Goal: Task Accomplishment & Management: Use online tool/utility

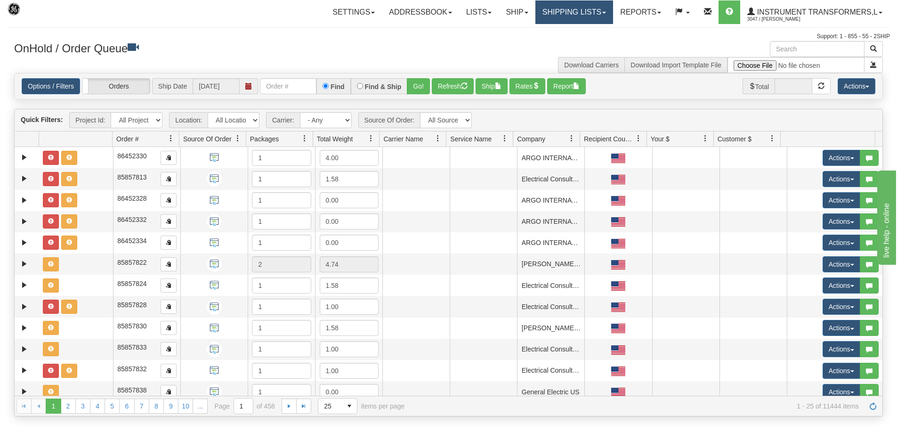
click at [561, 7] on link "Shipping lists" at bounding box center [575, 12] width 78 height 24
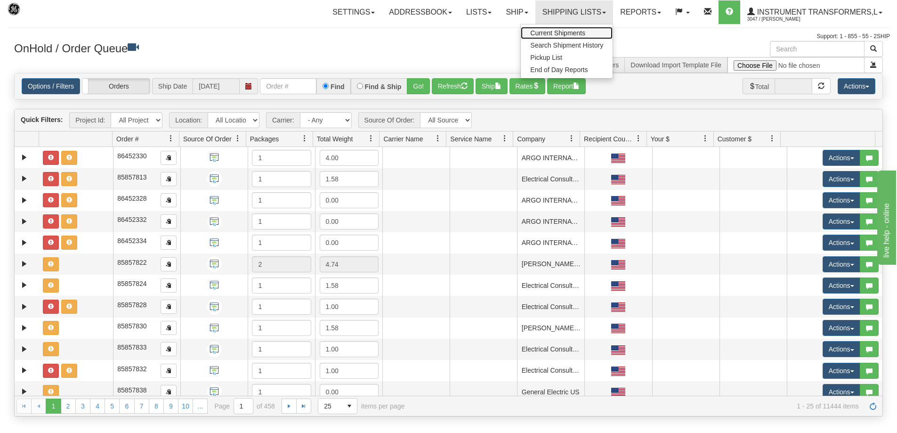
click at [560, 31] on span "Current Shipments" at bounding box center [557, 33] width 55 height 8
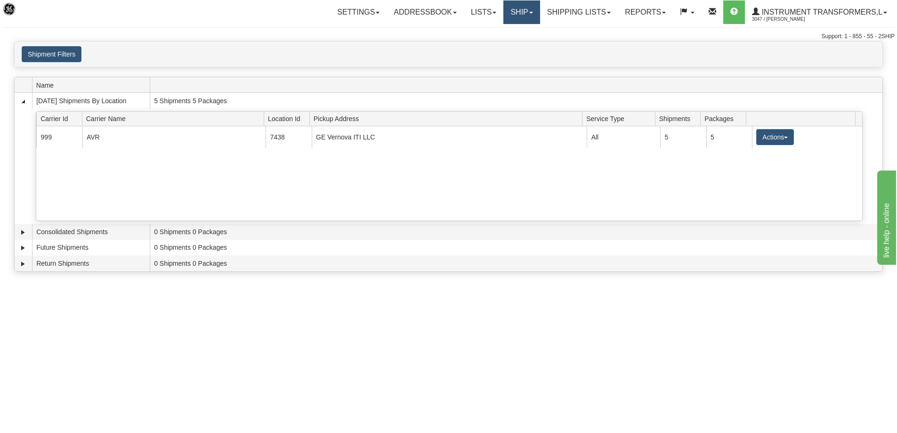
click at [519, 5] on link "Ship" at bounding box center [522, 12] width 36 height 24
click at [491, 30] on span "Ship Screen" at bounding box center [482, 33] width 36 height 8
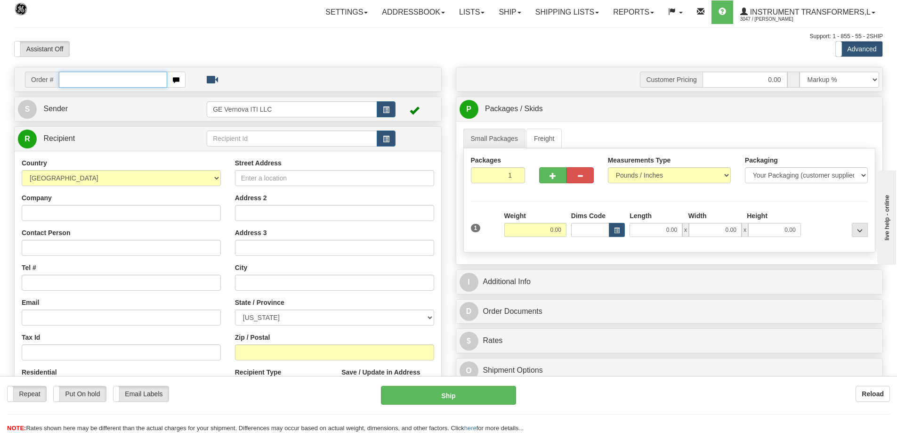
click at [71, 79] on input "text" at bounding box center [113, 80] width 108 height 16
type input "86702539"
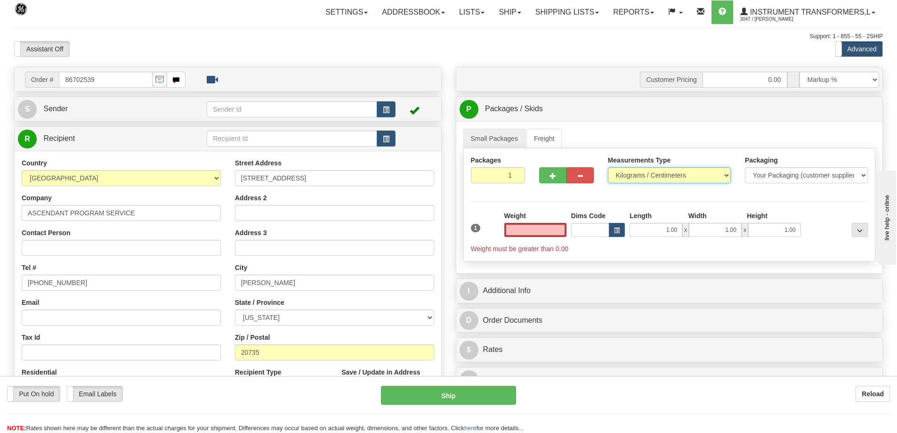
type input "0.00"
click at [644, 179] on select "Pounds / Inches Kilograms / Centimeters" at bounding box center [669, 175] width 123 height 16
select select "0"
click at [608, 167] on select "Pounds / Inches Kilograms / Centimeters" at bounding box center [669, 175] width 123 height 16
drag, startPoint x: 551, startPoint y: 229, endPoint x: 610, endPoint y: 230, distance: 58.4
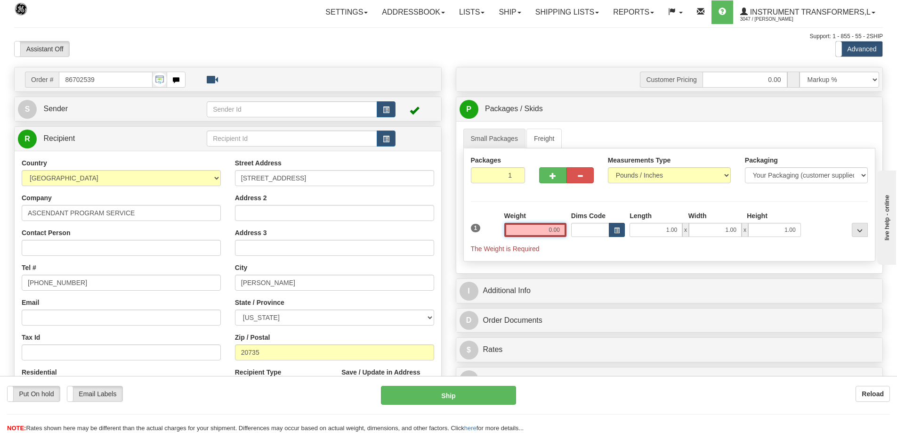
click at [610, 230] on div "1 Weight 0.00 Dims Code 1.00" at bounding box center [670, 232] width 402 height 42
drag, startPoint x: 542, startPoint y: 228, endPoint x: 567, endPoint y: 228, distance: 25.5
click at [567, 228] on div "Weight 0.00" at bounding box center [535, 227] width 67 height 33
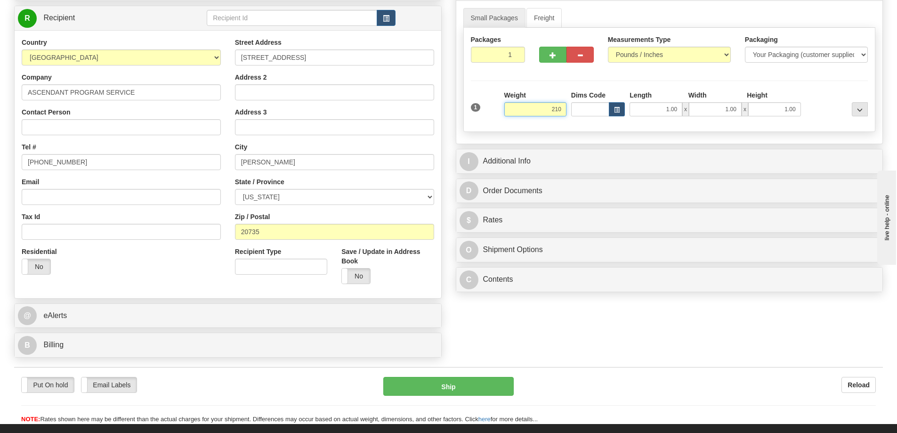
scroll to position [141, 0]
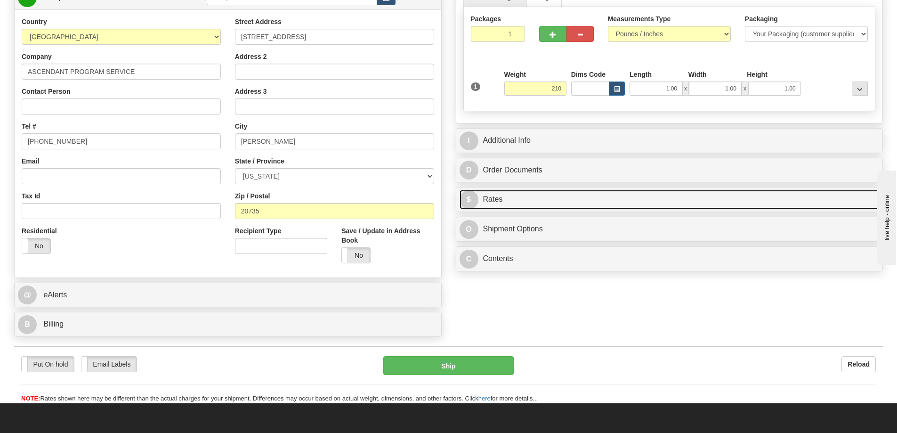
type input "210.00"
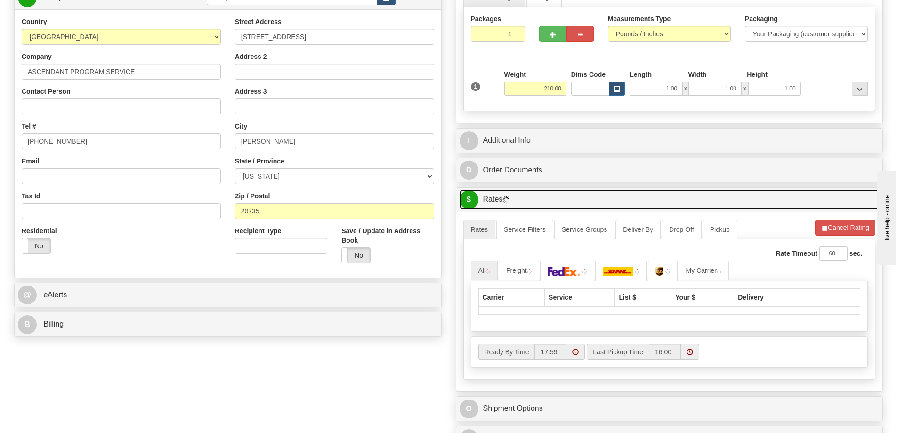
click at [535, 204] on link "$ Rates" at bounding box center [670, 199] width 420 height 19
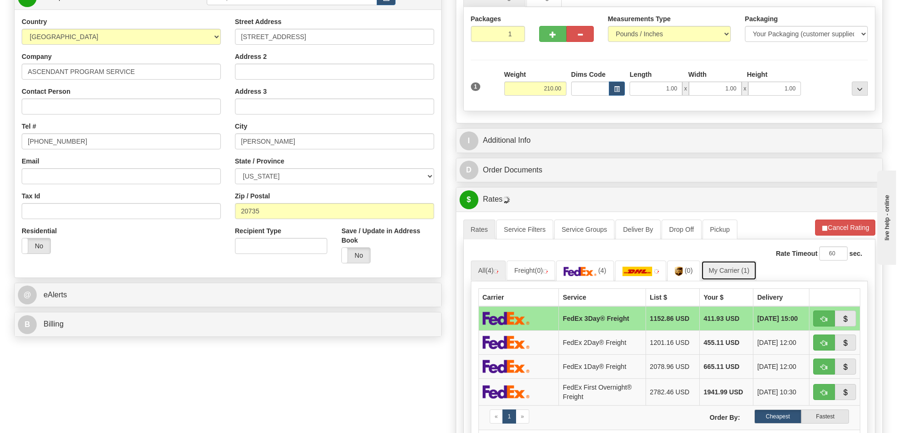
click at [716, 273] on link "My Carrier (1)" at bounding box center [729, 270] width 56 height 20
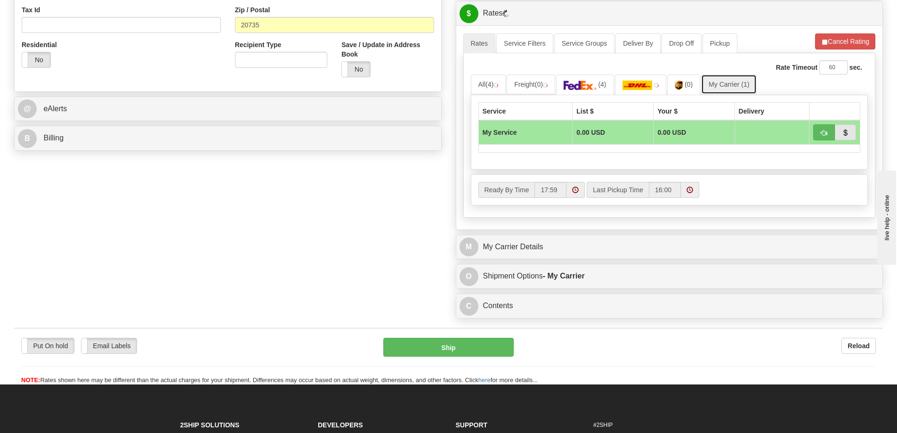
scroll to position [330, 0]
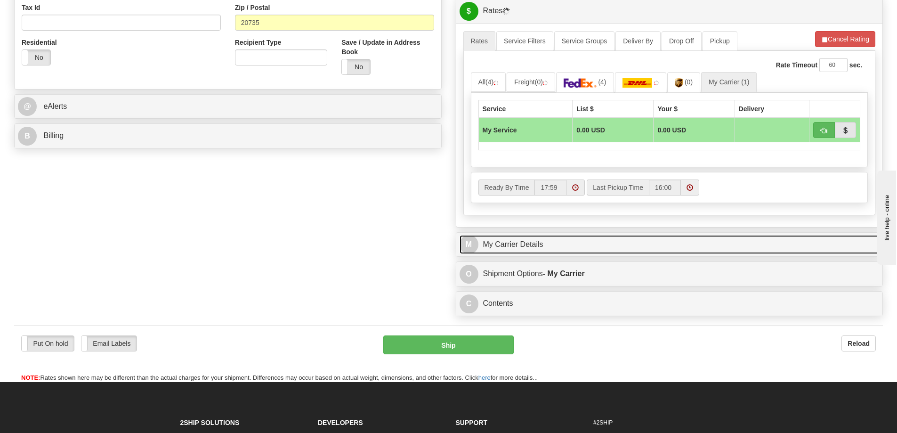
click at [537, 246] on link "M My Carrier Details" at bounding box center [670, 244] width 420 height 19
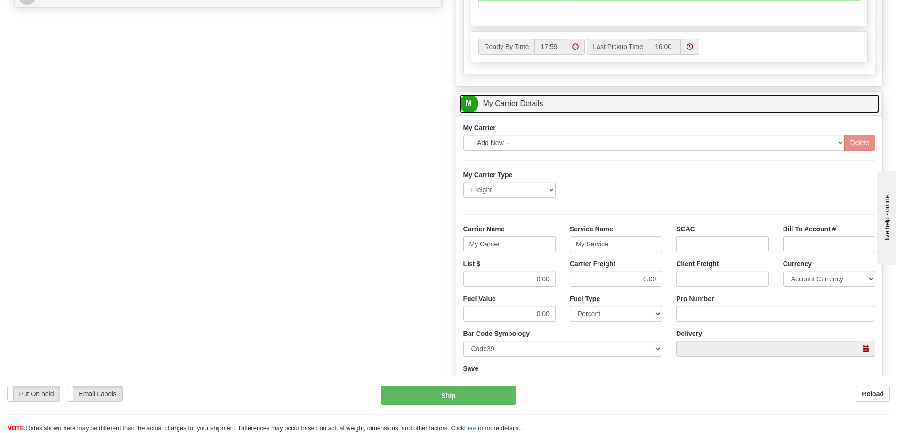
scroll to position [471, 0]
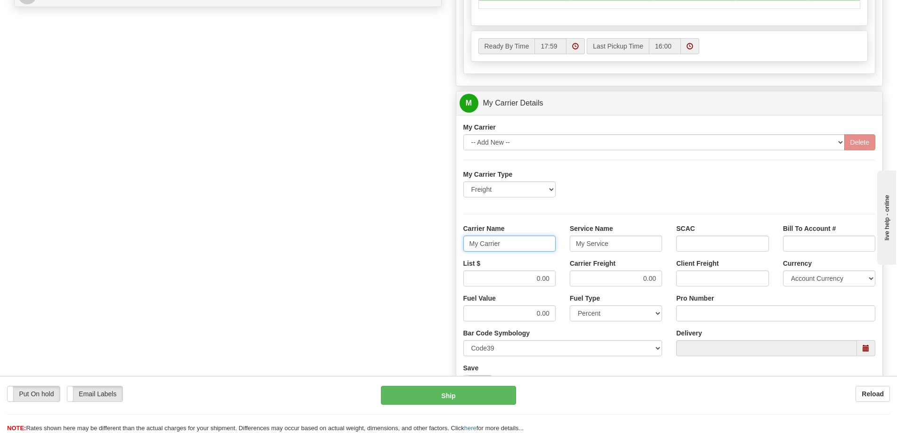
drag, startPoint x: 513, startPoint y: 246, endPoint x: 442, endPoint y: 247, distance: 70.2
click at [442, 247] on div "Order # 86702539 S Sender" at bounding box center [448, 50] width 883 height 909
drag, startPoint x: 611, startPoint y: 244, endPoint x: 543, endPoint y: 244, distance: 68.3
click at [543, 244] on div "Carrier Name Service Name My Service SCAC Bill To Account #" at bounding box center [669, 241] width 427 height 35
drag, startPoint x: 552, startPoint y: 279, endPoint x: 510, endPoint y: 280, distance: 41.9
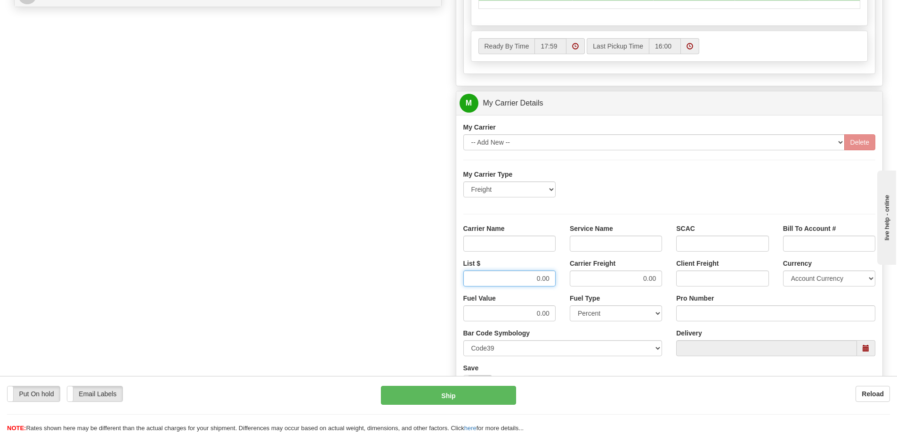
click at [510, 280] on input "0.00" at bounding box center [510, 278] width 92 height 16
drag, startPoint x: 659, startPoint y: 277, endPoint x: 626, endPoint y: 277, distance: 32.5
click at [626, 277] on input "0.00" at bounding box center [616, 278] width 92 height 16
click at [522, 277] on input "List $" at bounding box center [510, 278] width 92 height 16
type input "300"
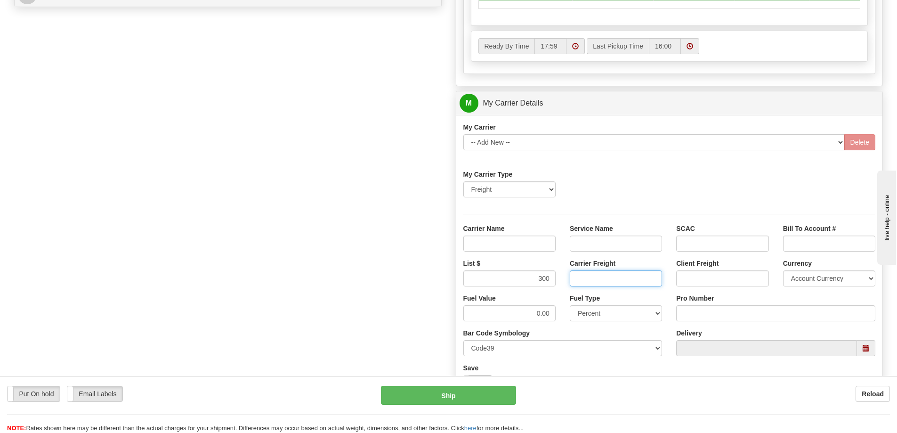
click at [623, 275] on input "Carrier Freight" at bounding box center [616, 278] width 92 height 16
type input "300"
click at [528, 246] on input "Carrier Name" at bounding box center [510, 244] width 92 height 16
type input "AVR"
click at [592, 239] on input "Service Name" at bounding box center [616, 244] width 92 height 16
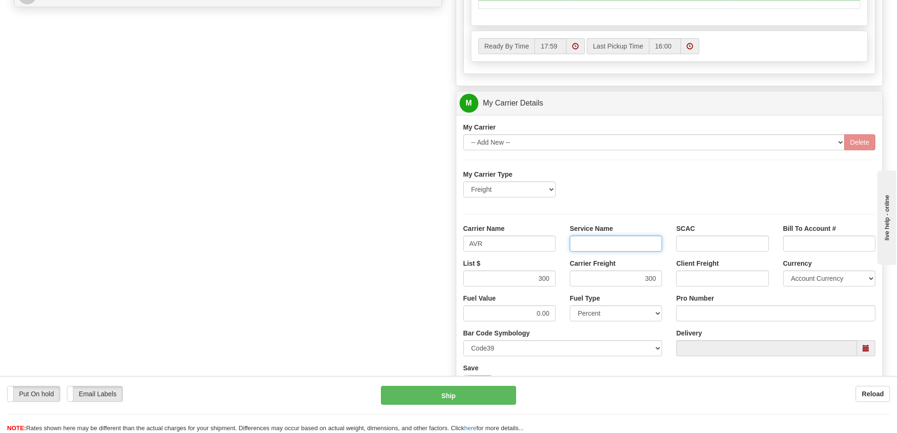
type input "LTL"
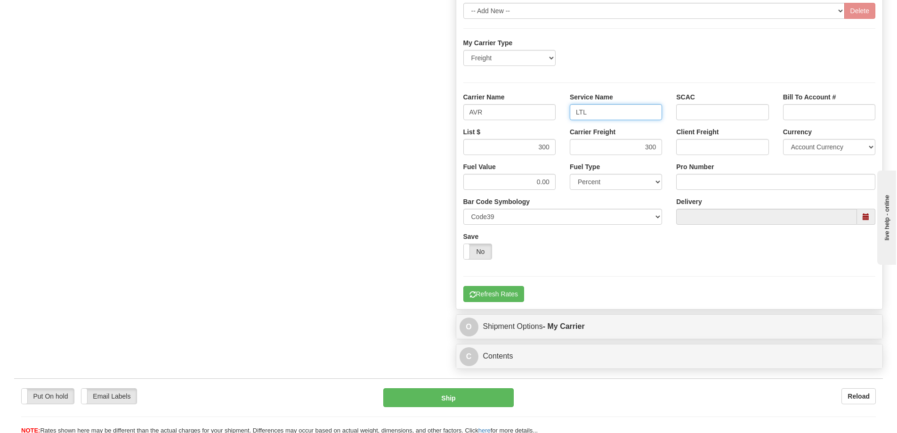
scroll to position [612, 0]
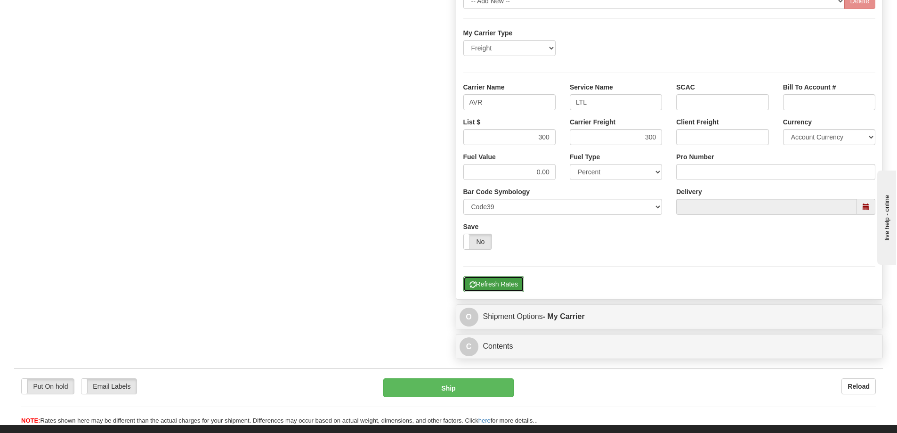
click at [507, 287] on button "Refresh Rates" at bounding box center [494, 284] width 61 height 16
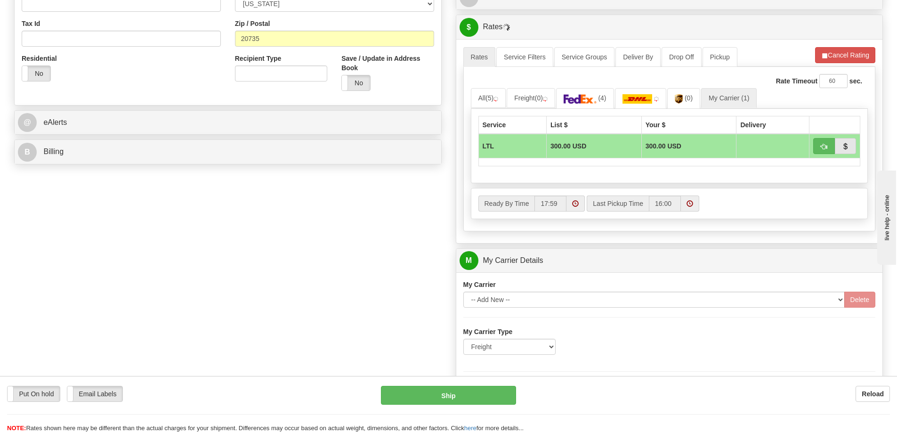
scroll to position [283, 0]
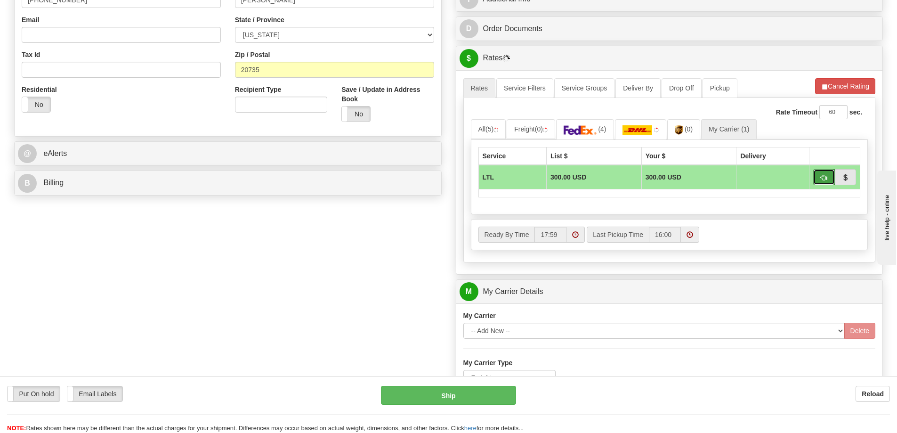
click at [822, 175] on span "button" at bounding box center [824, 178] width 7 height 6
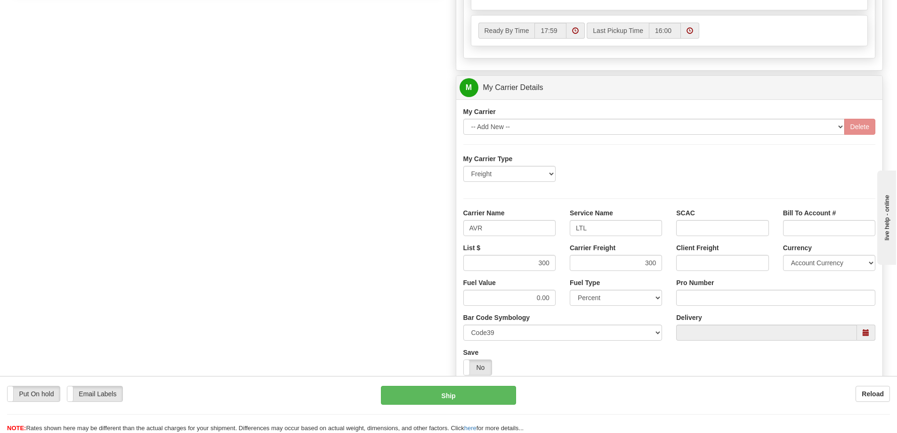
scroll to position [518, 0]
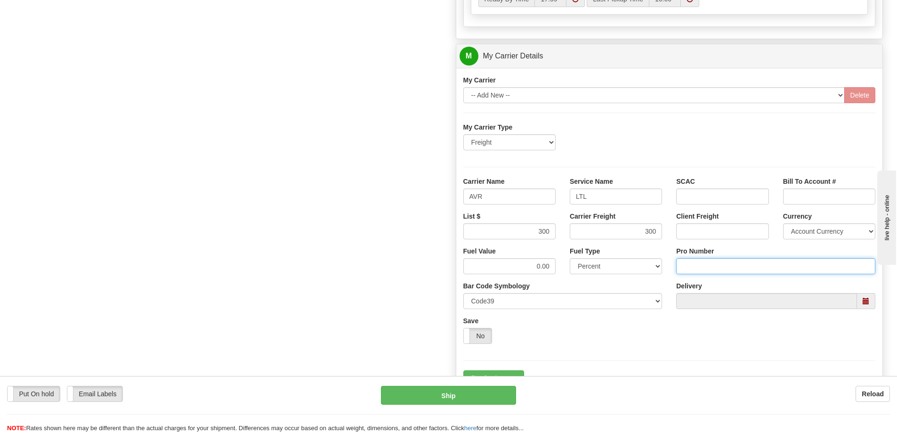
click at [701, 261] on input "Pro Number" at bounding box center [775, 266] width 199 height 16
type input "251-285123"
click button "Delete" at bounding box center [0, 0] width 0 height 0
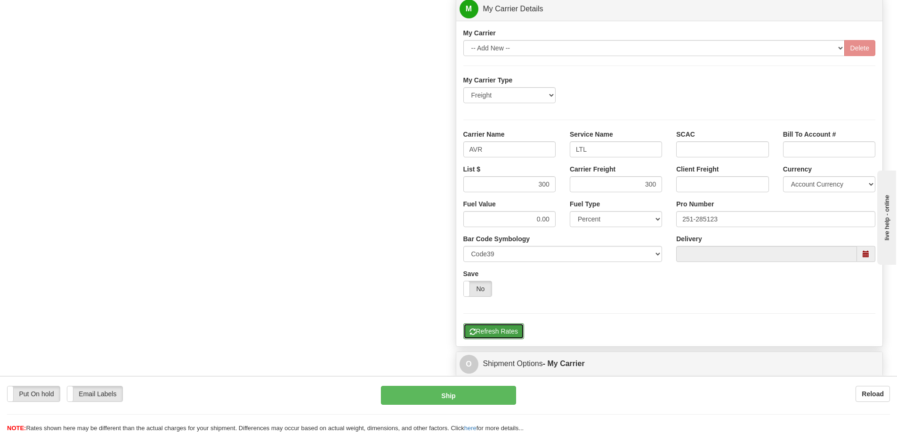
click at [512, 330] on button "Refresh Rates" at bounding box center [494, 331] width 61 height 16
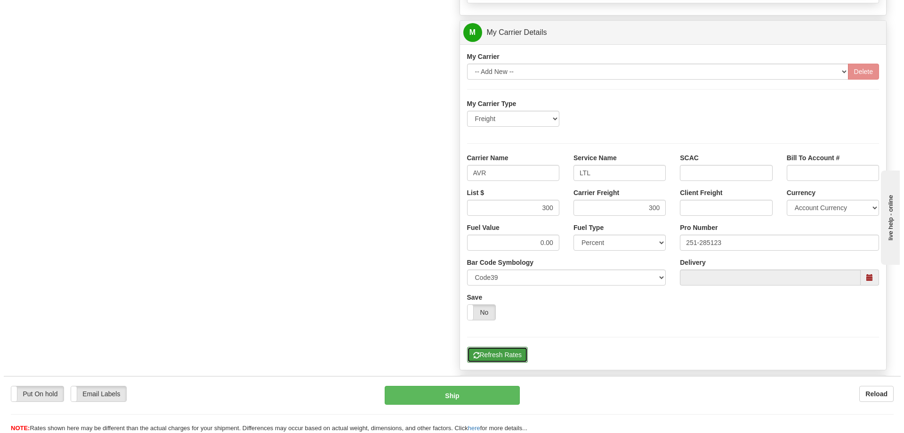
scroll to position [424, 0]
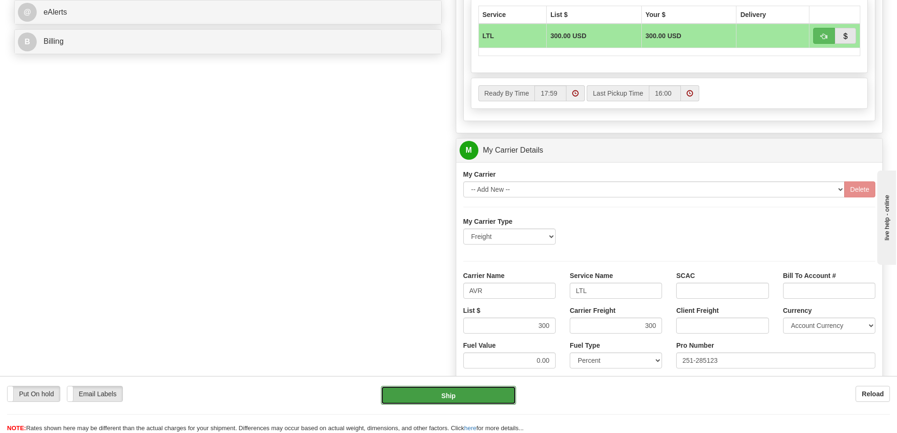
click at [463, 391] on button "Ship" at bounding box center [448, 395] width 135 height 19
type input "00"
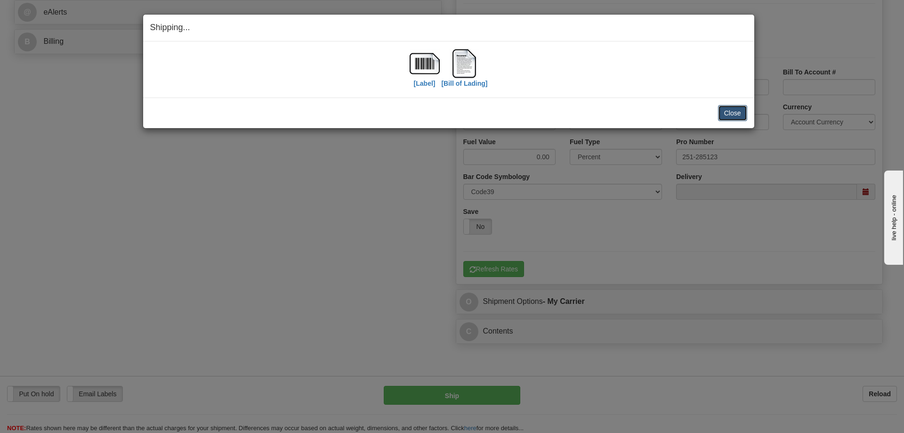
click at [731, 107] on button "Close" at bounding box center [732, 113] width 29 height 16
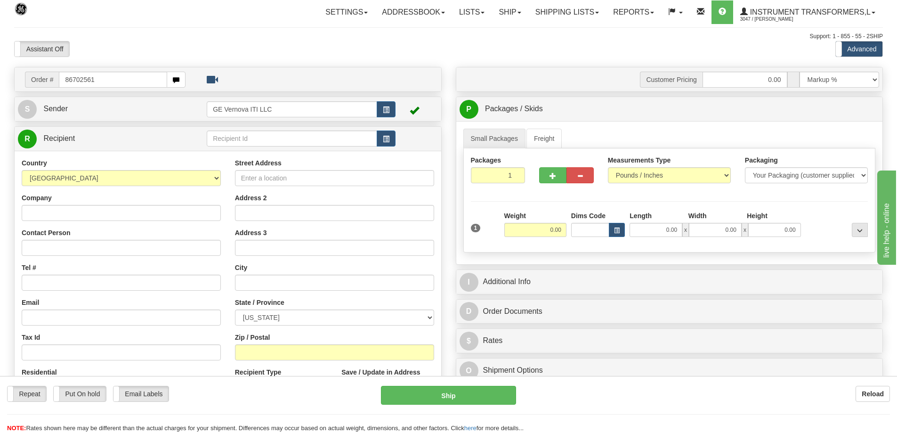
type input "86702561"
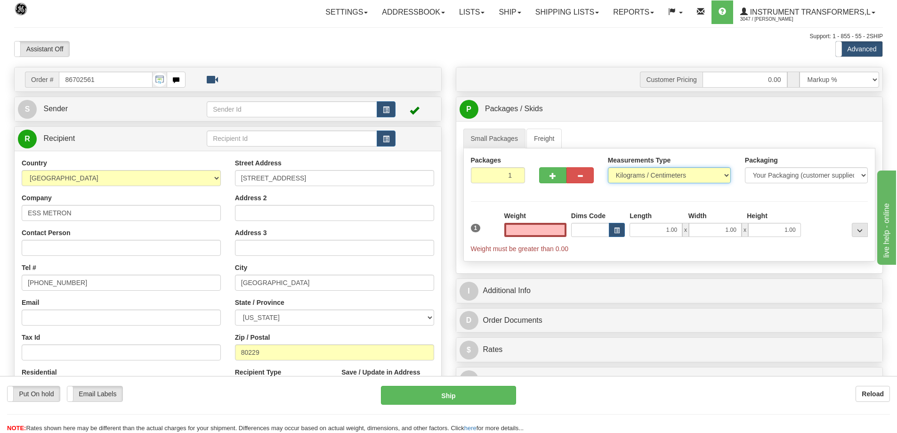
type input "0.00"
click at [650, 177] on select "Pounds / Inches Kilograms / Centimeters" at bounding box center [669, 175] width 123 height 16
select select "0"
click at [608, 167] on select "Pounds / Inches Kilograms / Centimeters" at bounding box center [669, 175] width 123 height 16
drag, startPoint x: 545, startPoint y: 230, endPoint x: 563, endPoint y: 226, distance: 19.3
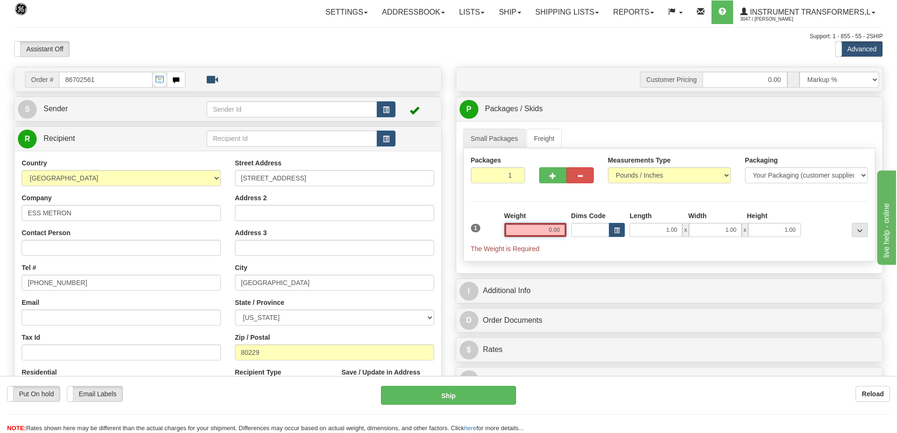
click at [563, 226] on input "0.00" at bounding box center [536, 230] width 62 height 14
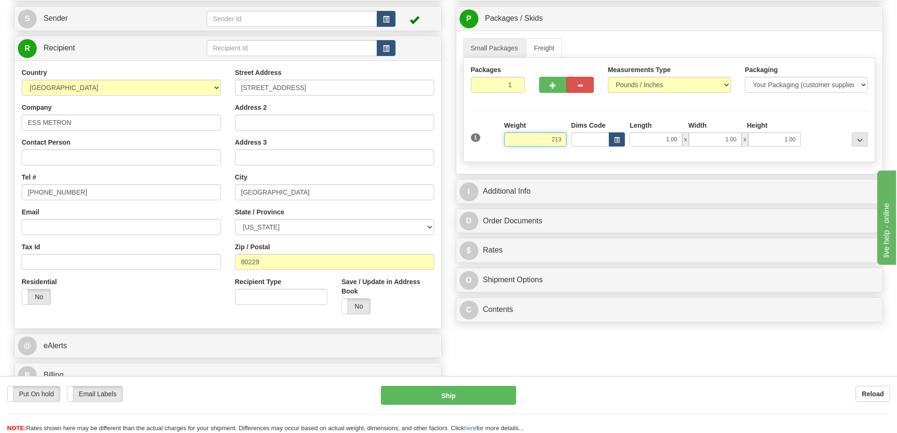
scroll to position [141, 0]
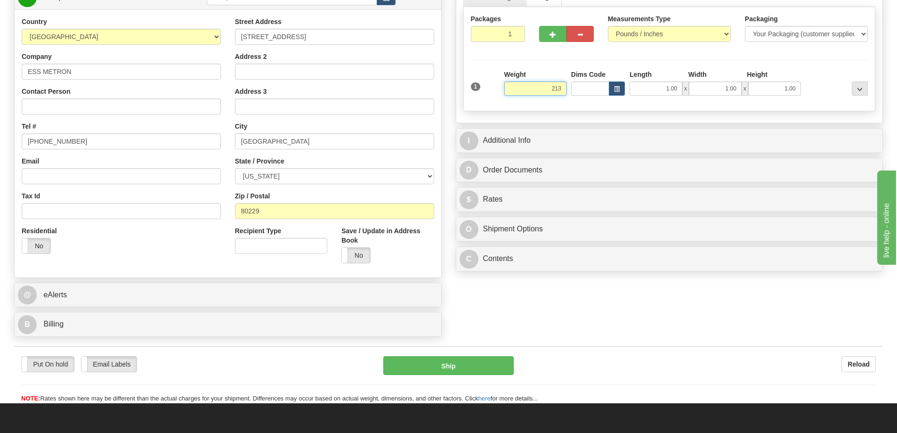
click button "Delete" at bounding box center [0, 0] width 0 height 0
type input "213.00"
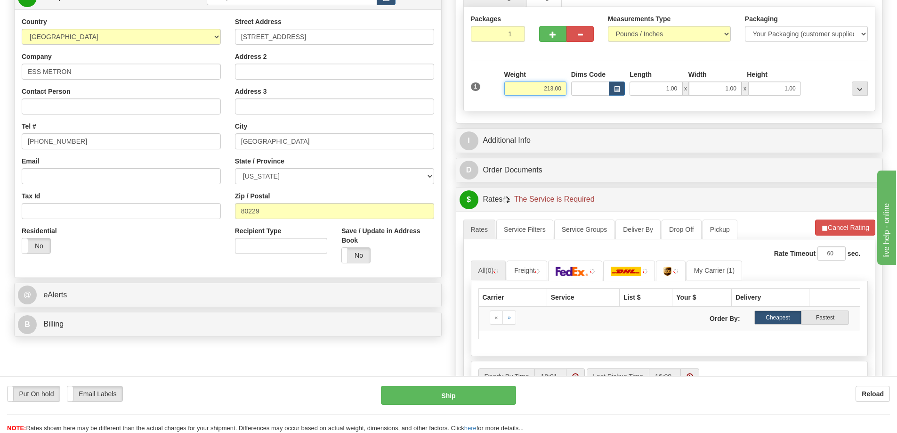
scroll to position [188, 0]
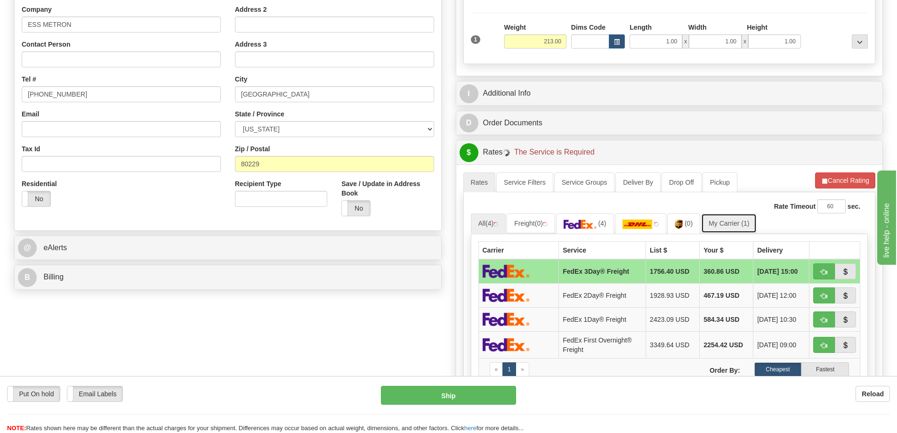
click at [721, 224] on link "My Carrier (1)" at bounding box center [729, 223] width 56 height 20
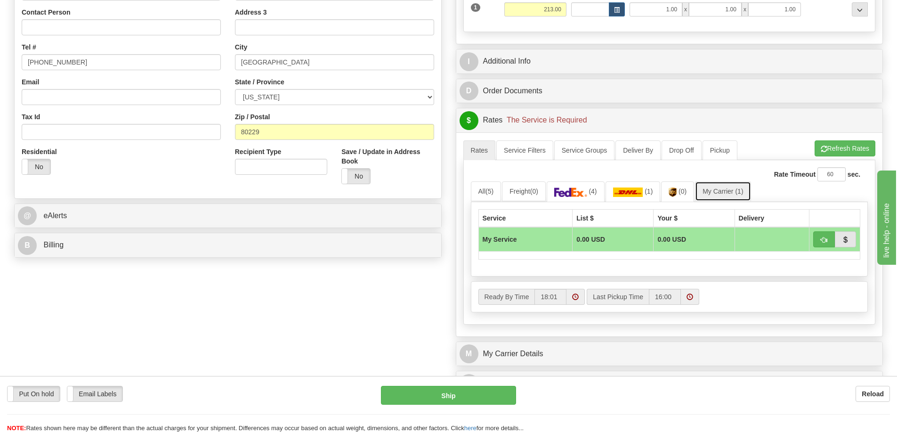
scroll to position [283, 0]
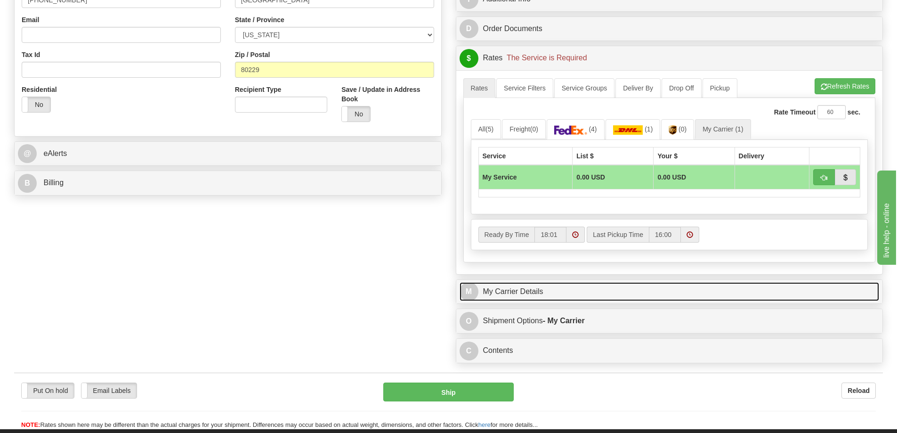
click at [543, 289] on link "M My Carrier Details" at bounding box center [670, 291] width 420 height 19
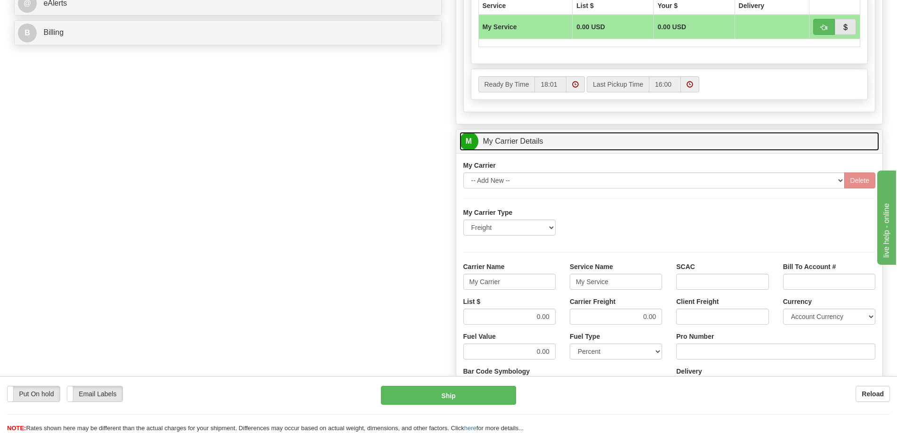
scroll to position [518, 0]
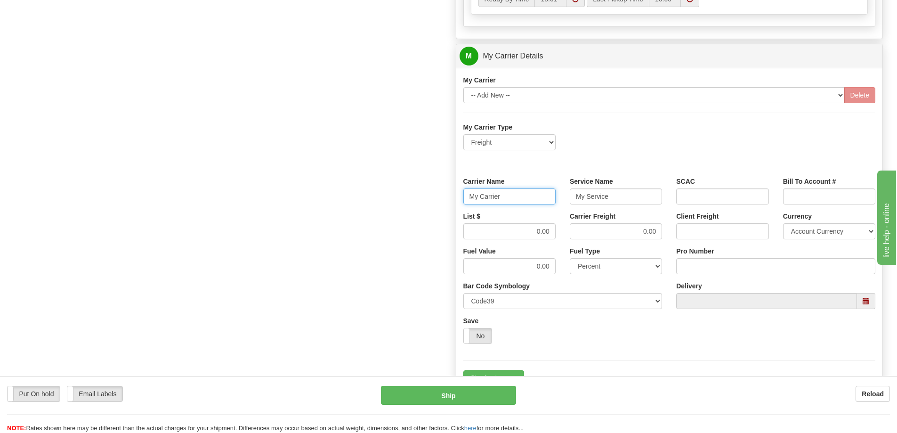
drag, startPoint x: 508, startPoint y: 197, endPoint x: 454, endPoint y: 197, distance: 54.2
click at [454, 197] on div "Customer Pricing 0.00 Markup % Discount % Flat Amount Per Pound Flat Amount Mar…" at bounding box center [670, 3] width 442 height 909
drag, startPoint x: 623, startPoint y: 202, endPoint x: 533, endPoint y: 201, distance: 90.0
click at [533, 201] on div "Carrier Name Service Name My Service SCAC Bill To Account #" at bounding box center [669, 194] width 427 height 35
drag, startPoint x: 659, startPoint y: 231, endPoint x: 624, endPoint y: 243, distance: 37.8
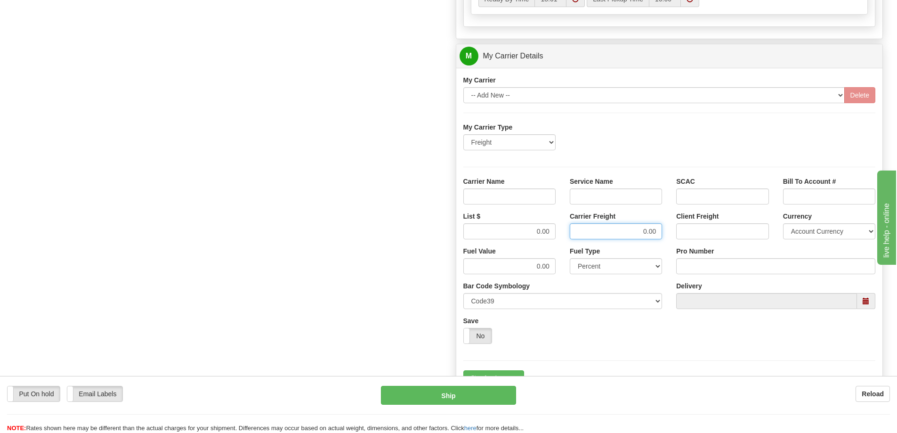
click at [624, 243] on div "Carrier Freight 0.00" at bounding box center [616, 229] width 106 height 35
drag, startPoint x: 552, startPoint y: 232, endPoint x: 516, endPoint y: 236, distance: 36.6
click at [516, 236] on input "0.00" at bounding box center [510, 231] width 92 height 16
click at [498, 195] on input "Carrier Name" at bounding box center [510, 196] width 92 height 16
type input "AVR"
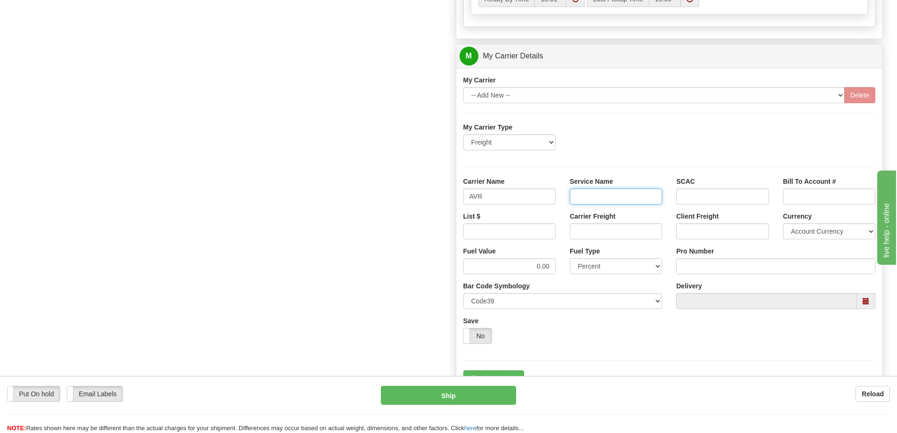
click at [574, 193] on input "Service Name" at bounding box center [616, 196] width 92 height 16
type input "LTL"
click at [540, 233] on input "List $" at bounding box center [510, 231] width 92 height 16
type input "350"
click at [596, 228] on input "Carrier Freight" at bounding box center [616, 231] width 92 height 16
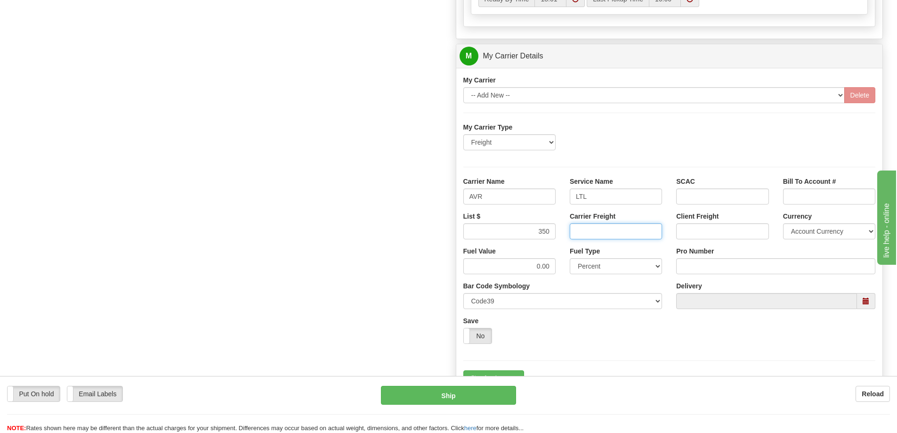
type input "350"
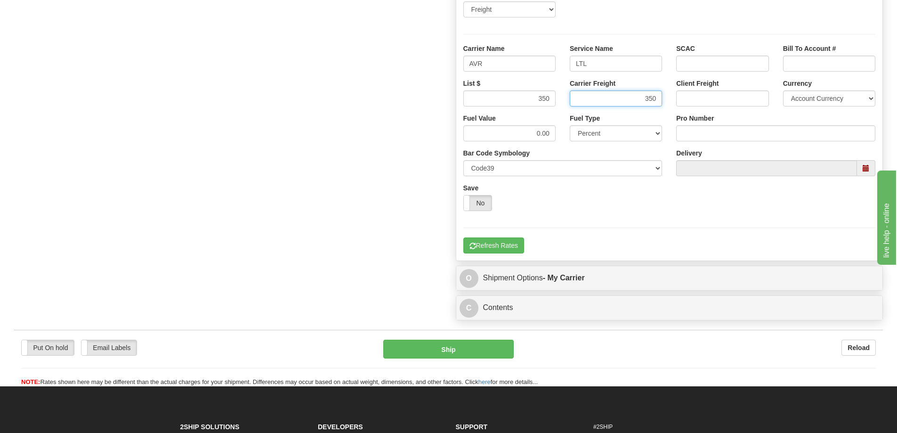
scroll to position [659, 0]
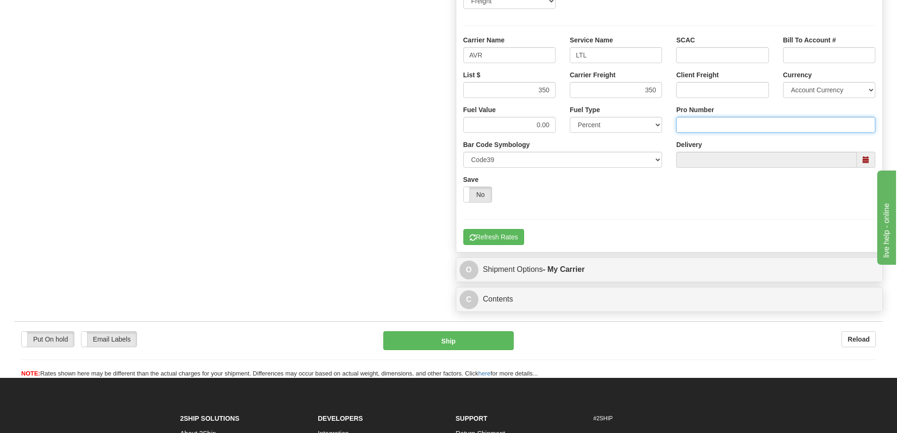
click at [724, 127] on input "Pro Number" at bounding box center [775, 125] width 199 height 16
type input "251-285160"
click at [490, 232] on button "Refresh Rates" at bounding box center [494, 237] width 61 height 16
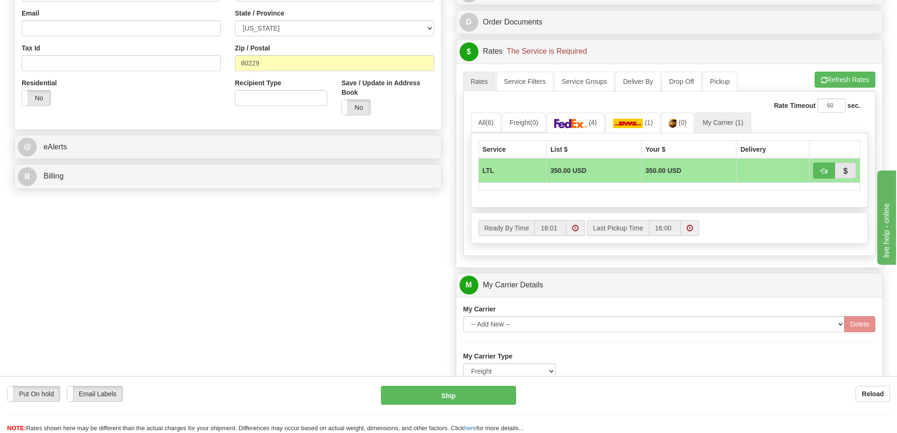
scroll to position [283, 0]
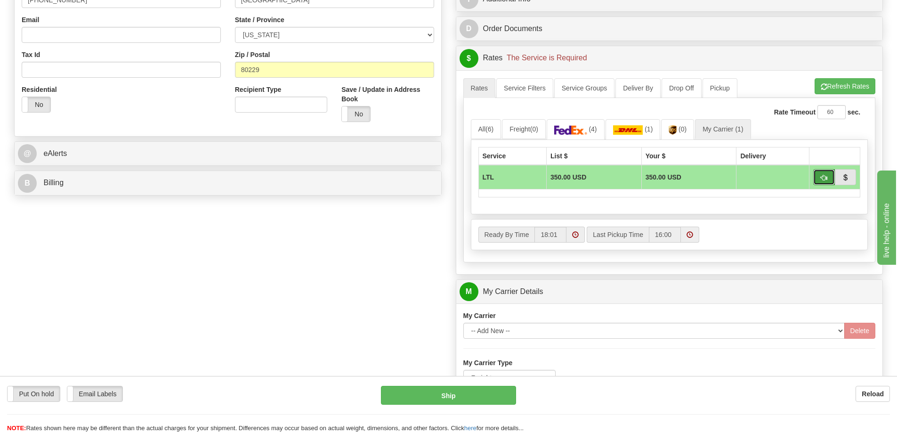
click at [821, 179] on span "button" at bounding box center [824, 178] width 7 height 6
type input "00"
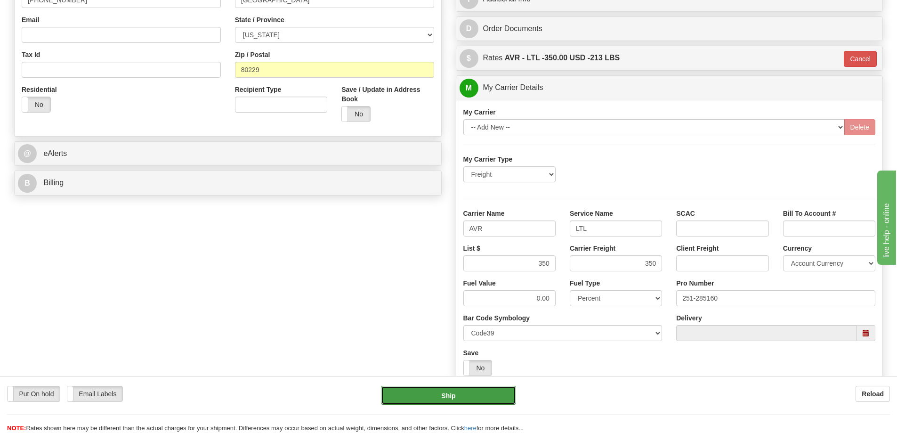
click at [448, 394] on button "Ship" at bounding box center [448, 395] width 135 height 19
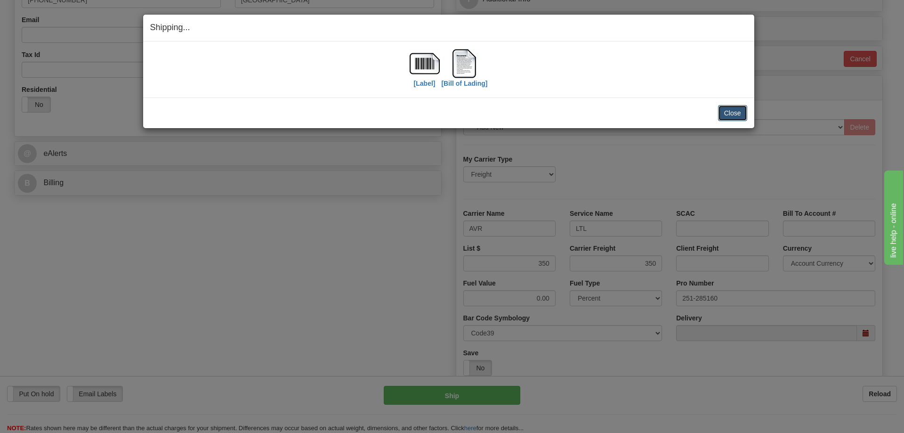
click at [734, 117] on button "Close" at bounding box center [732, 113] width 29 height 16
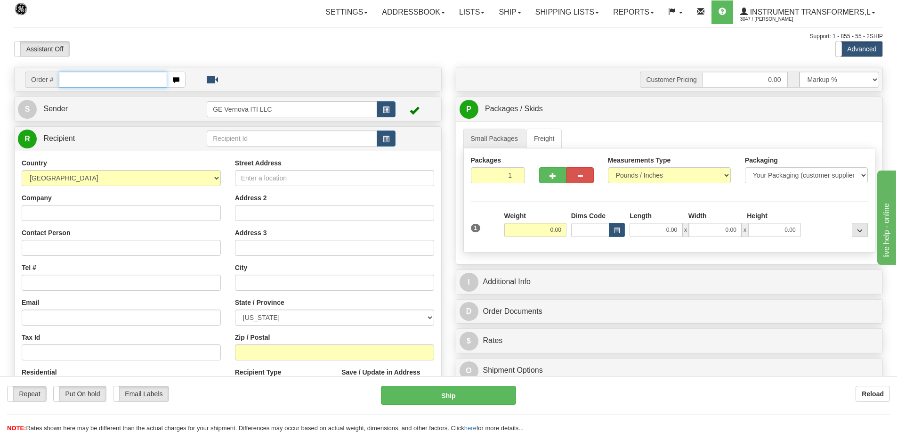
click at [81, 75] on input "text" at bounding box center [113, 80] width 108 height 16
type input "86702531"
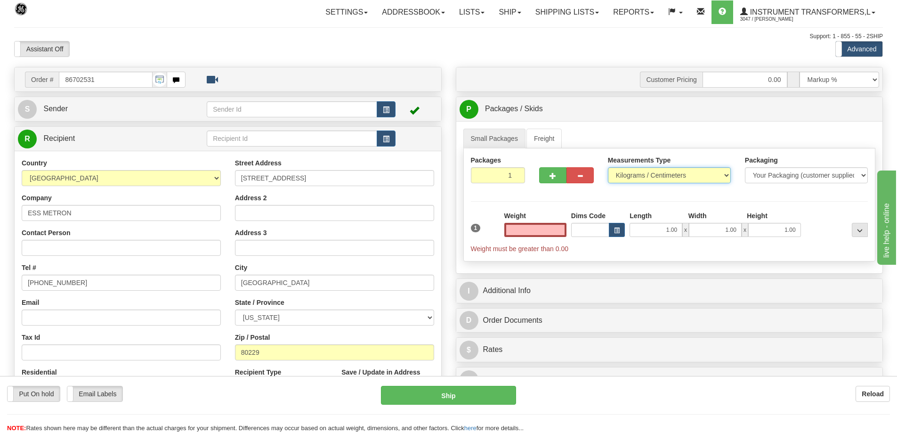
type input "0.00"
click at [630, 176] on select "Pounds / Inches Kilograms / Centimeters" at bounding box center [669, 175] width 123 height 16
select select "0"
click at [608, 167] on select "Pounds / Inches Kilograms / Centimeters" at bounding box center [669, 175] width 123 height 16
drag, startPoint x: 543, startPoint y: 229, endPoint x: 580, endPoint y: 228, distance: 37.7
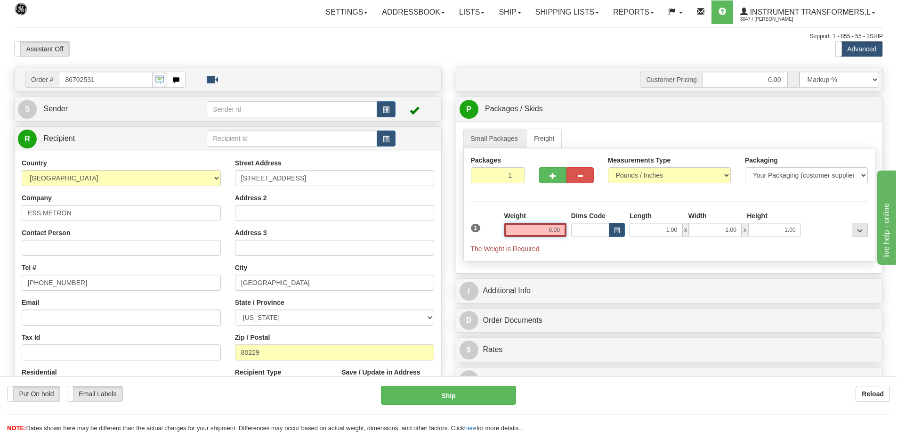
click at [580, 228] on div "1 Weight 0.00 Dims Code 1.00" at bounding box center [670, 232] width 402 height 42
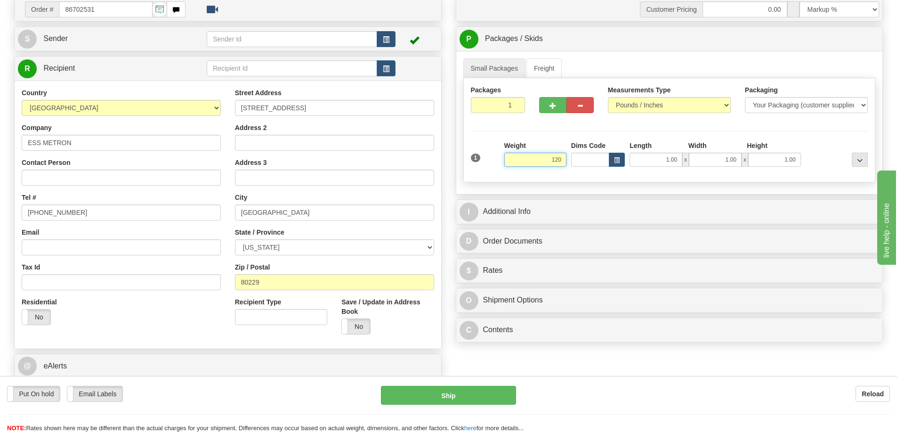
scroll to position [94, 0]
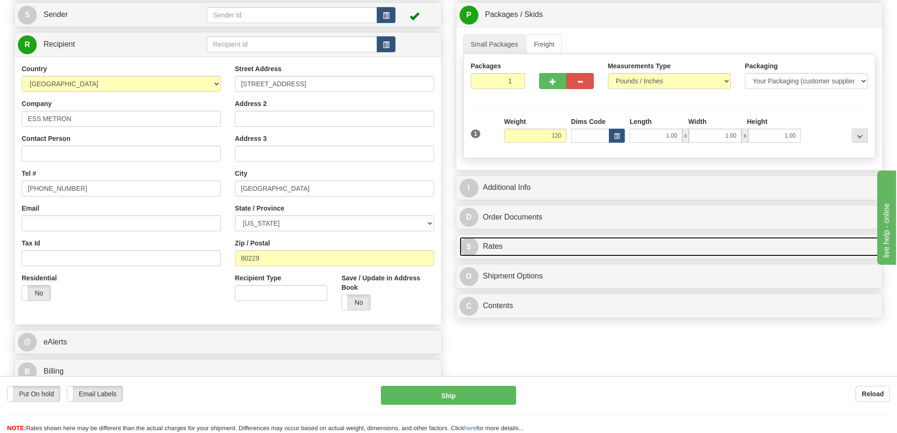
type input "120.00"
click at [550, 245] on link "$ Rates" at bounding box center [670, 246] width 420 height 19
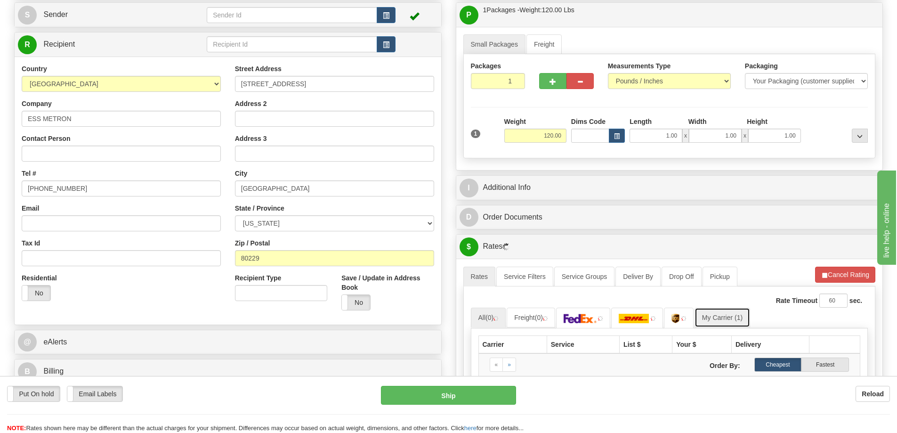
click at [720, 314] on link "My Carrier (1)" at bounding box center [723, 318] width 56 height 20
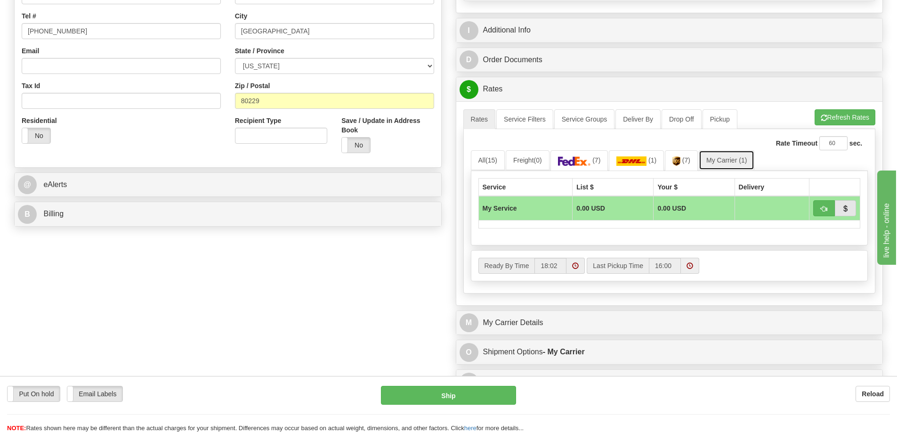
scroll to position [283, 0]
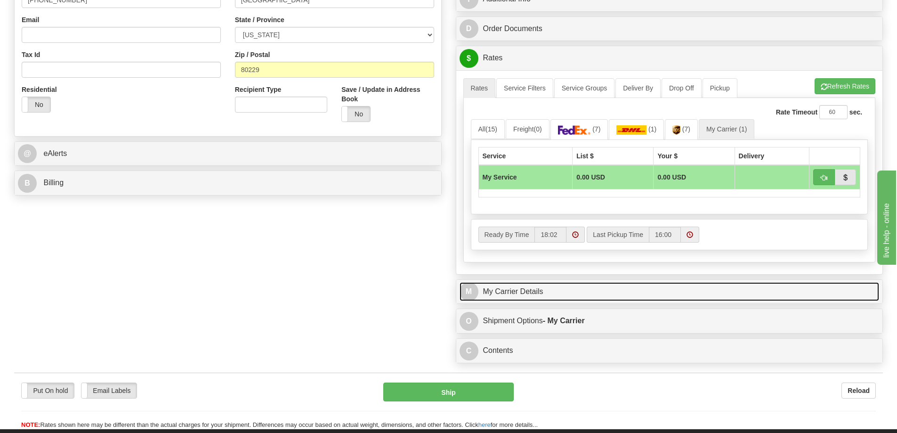
click at [551, 298] on link "M My Carrier Details" at bounding box center [670, 291] width 420 height 19
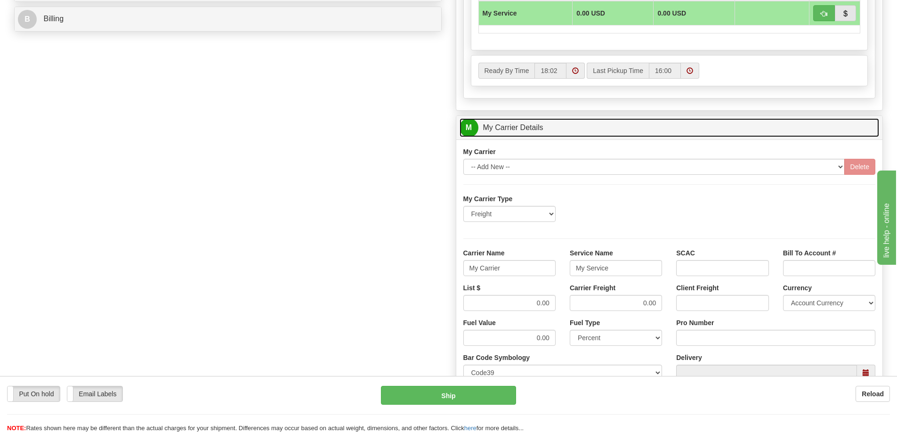
scroll to position [471, 0]
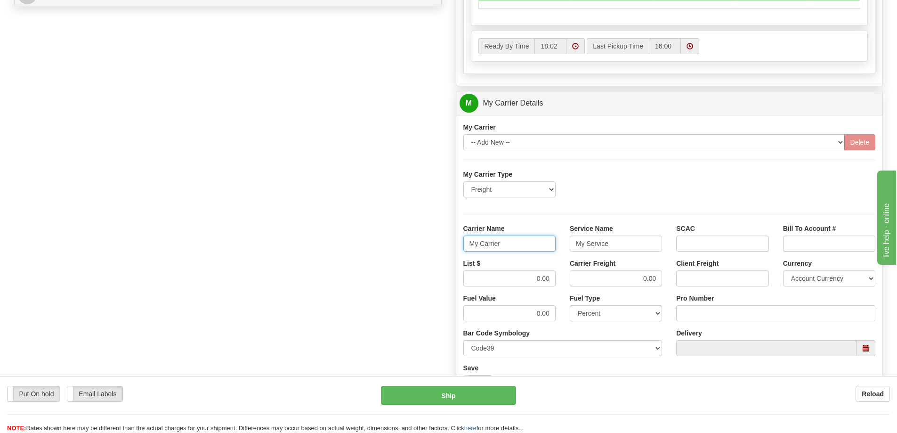
drag, startPoint x: 482, startPoint y: 247, endPoint x: 441, endPoint y: 253, distance: 41.0
click at [441, 253] on div "Order # 86702531 S Sender" at bounding box center [448, 50] width 883 height 909
drag, startPoint x: 614, startPoint y: 245, endPoint x: 543, endPoint y: 260, distance: 72.2
click at [543, 260] on div "My Carrier Type Freight Same-Day Small Pack Air Freight Ocean Freight Carrier N…" at bounding box center [670, 302] width 413 height 264
drag, startPoint x: 537, startPoint y: 280, endPoint x: 557, endPoint y: 277, distance: 20.1
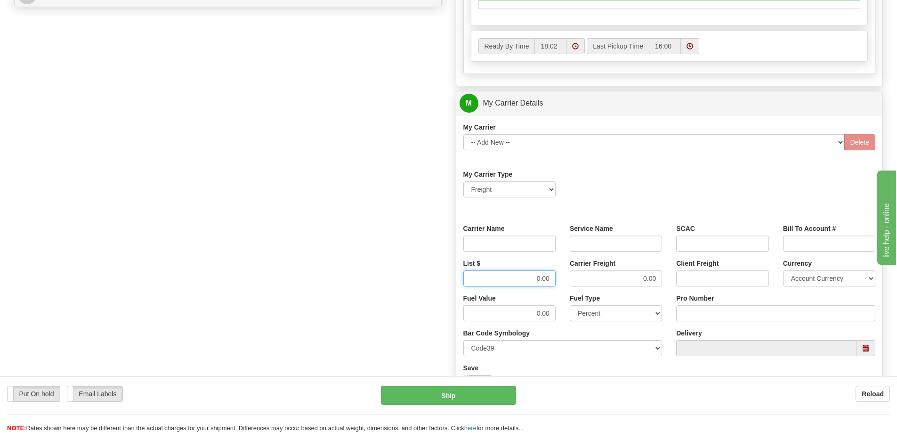
click at [557, 277] on div "List $ 0.00" at bounding box center [509, 276] width 106 height 35
drag, startPoint x: 635, startPoint y: 281, endPoint x: 675, endPoint y: 277, distance: 39.4
click at [675, 277] on div "List $ Carrier Freight 0.00 Client Freight Currency Account Currency ARN AWG AU…" at bounding box center [669, 276] width 427 height 35
click at [499, 241] on input "Carrier Name" at bounding box center [510, 244] width 92 height 16
type input "AVR"
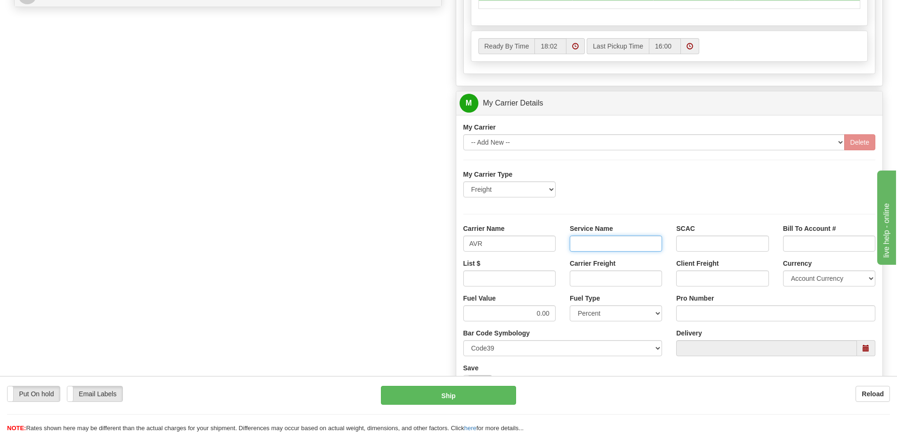
click at [586, 245] on input "Service Name" at bounding box center [616, 244] width 92 height 16
type input "LTL"
click at [612, 276] on input "Carrier Freight" at bounding box center [616, 278] width 92 height 16
type input ".01"
click at [545, 278] on input "List $" at bounding box center [510, 278] width 92 height 16
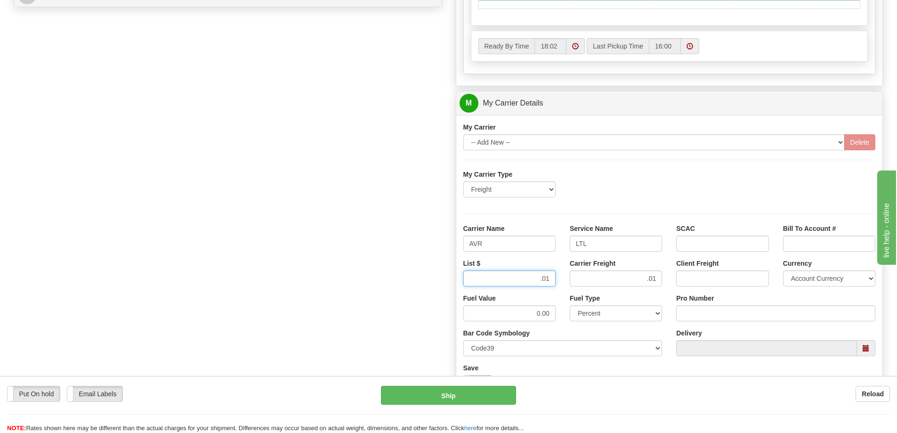
type input ".01"
click at [683, 307] on input "Pro Number" at bounding box center [775, 313] width 199 height 16
click at [720, 312] on input "Pro Number" at bounding box center [775, 313] width 199 height 16
type input "251-285160"
click button "Delete" at bounding box center [0, 0] width 0 height 0
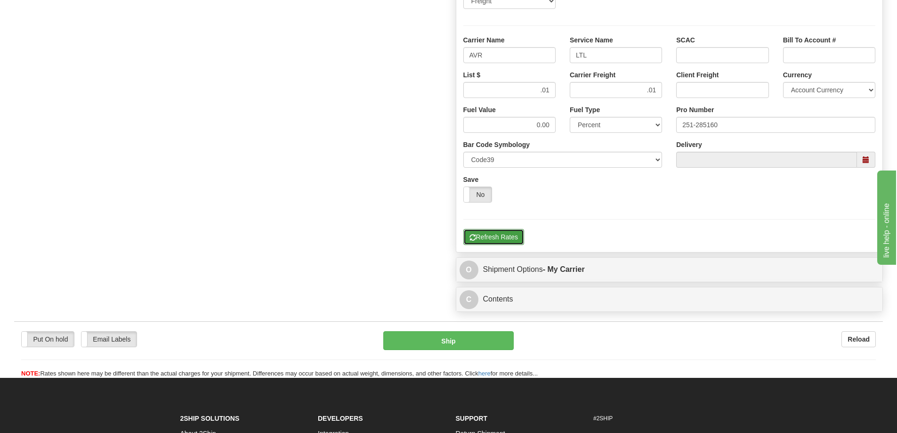
click at [496, 241] on button "Refresh Rates" at bounding box center [494, 237] width 61 height 16
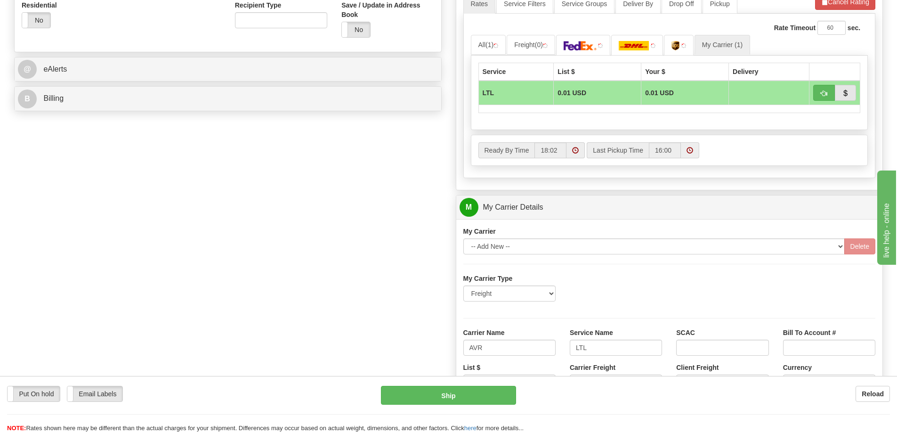
scroll to position [330, 0]
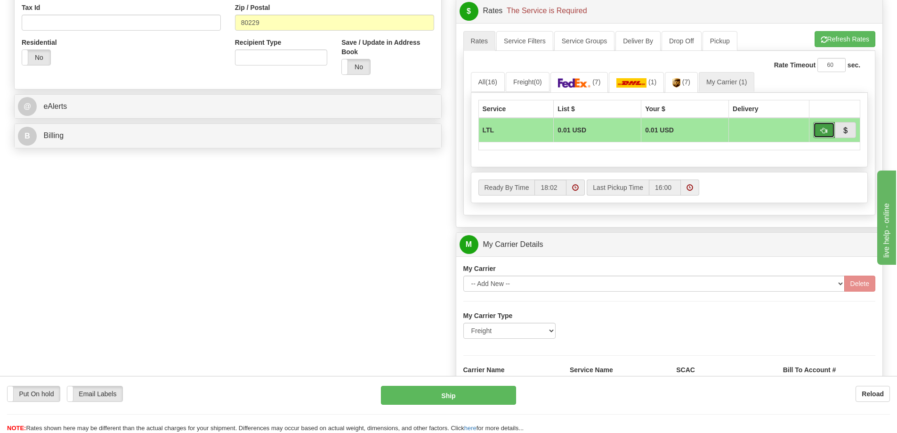
click at [828, 128] on button "button" at bounding box center [825, 130] width 22 height 16
type input "00"
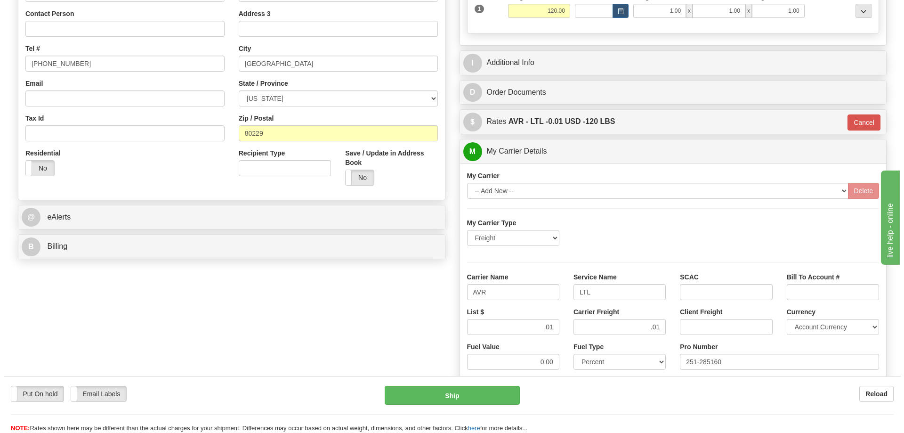
scroll to position [141, 0]
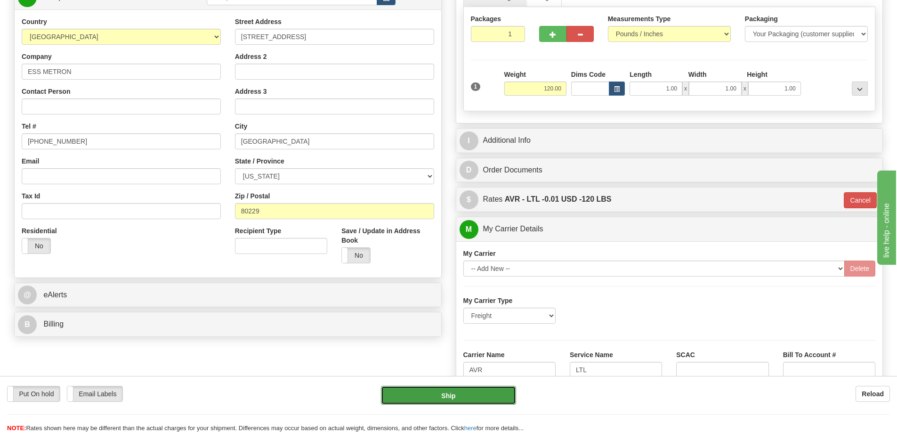
click at [457, 400] on button "Ship" at bounding box center [448, 395] width 135 height 19
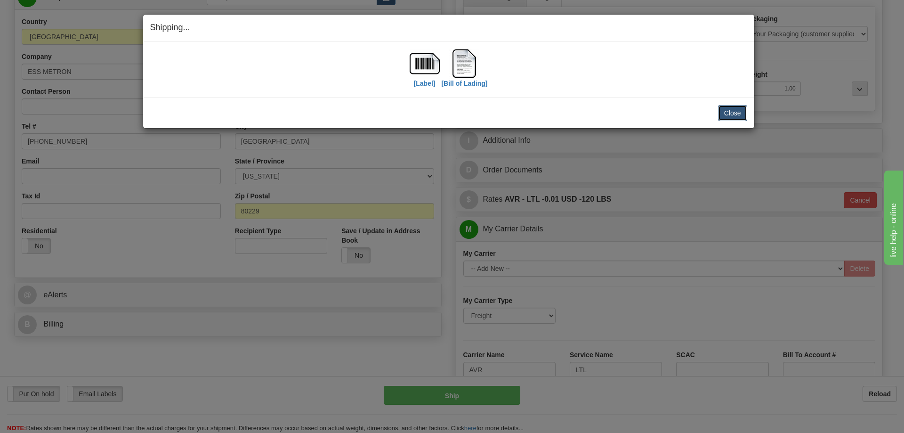
click at [736, 120] on button "Close" at bounding box center [732, 113] width 29 height 16
click at [735, 114] on button "Close" at bounding box center [732, 113] width 29 height 16
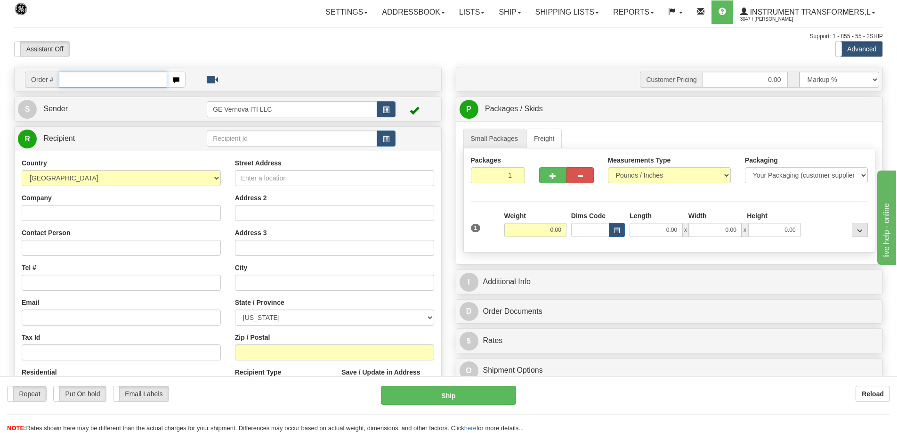
click at [114, 82] on input "text" at bounding box center [113, 80] width 108 height 16
type input "86702855"
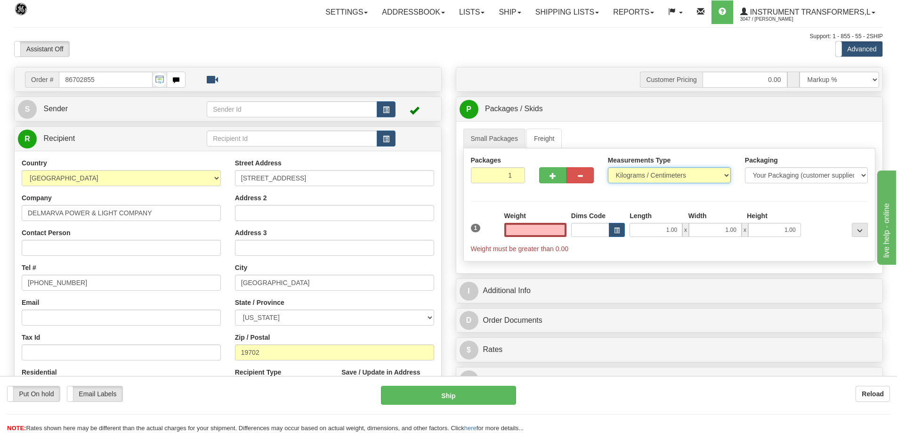
type input "0.00"
click at [614, 172] on select "Pounds / Inches Kilograms / Centimeters" at bounding box center [669, 175] width 123 height 16
select select "0"
click at [608, 167] on select "Pounds / Inches Kilograms / Centimeters" at bounding box center [669, 175] width 123 height 16
drag, startPoint x: 541, startPoint y: 225, endPoint x: 557, endPoint y: 225, distance: 15.5
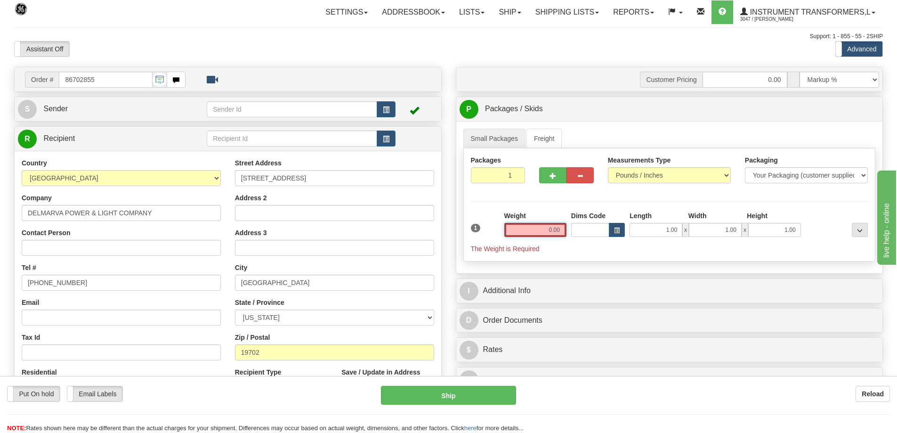
click at [557, 225] on input "0.00" at bounding box center [536, 230] width 62 height 14
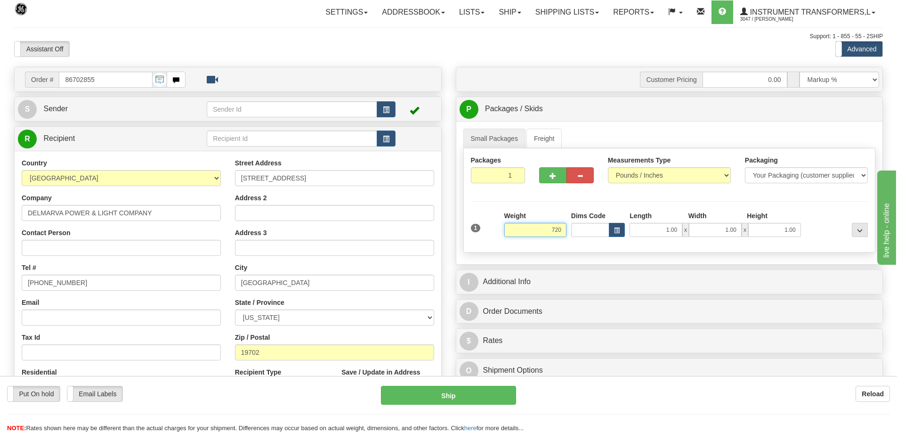
scroll to position [94, 0]
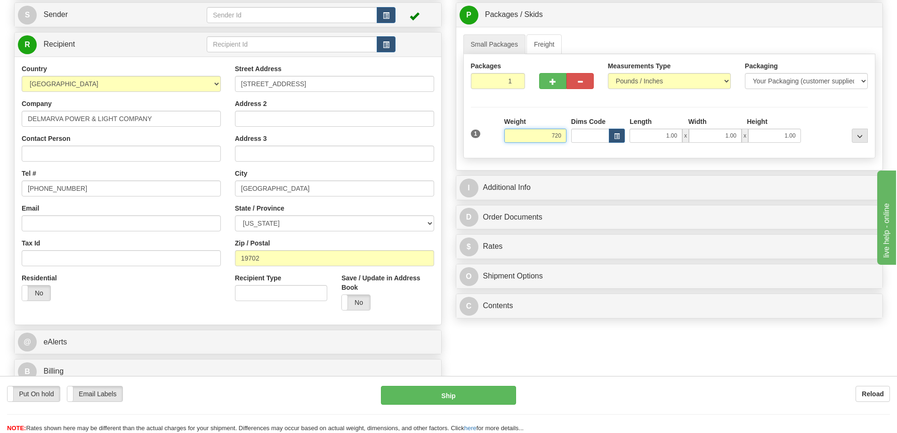
click button "Delete" at bounding box center [0, 0] width 0 height 0
type input "720.00"
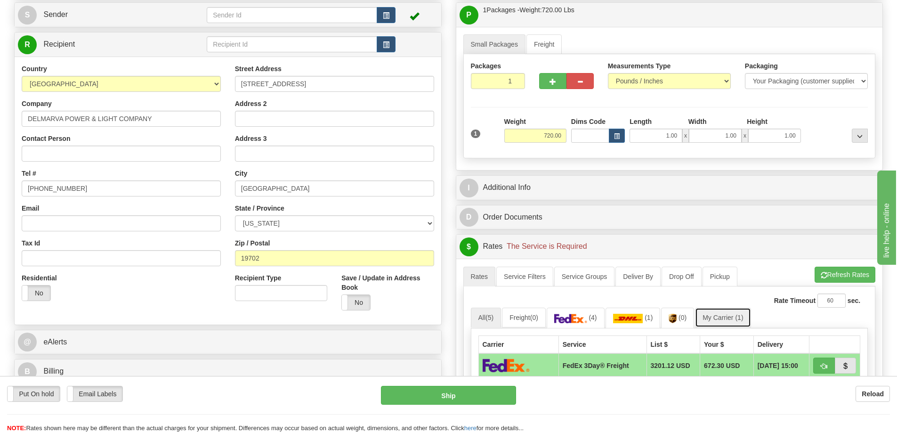
click at [723, 317] on link "My Carrier (1)" at bounding box center [723, 318] width 56 height 20
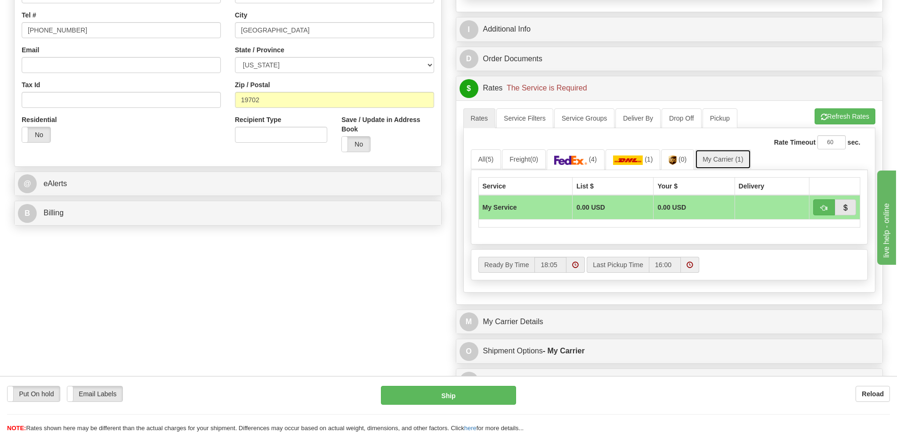
scroll to position [283, 0]
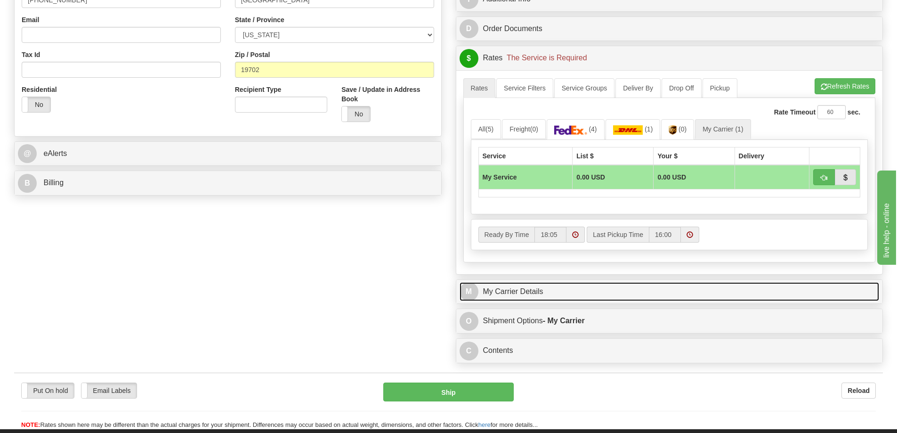
click at [597, 293] on link "M My Carrier Details" at bounding box center [670, 291] width 420 height 19
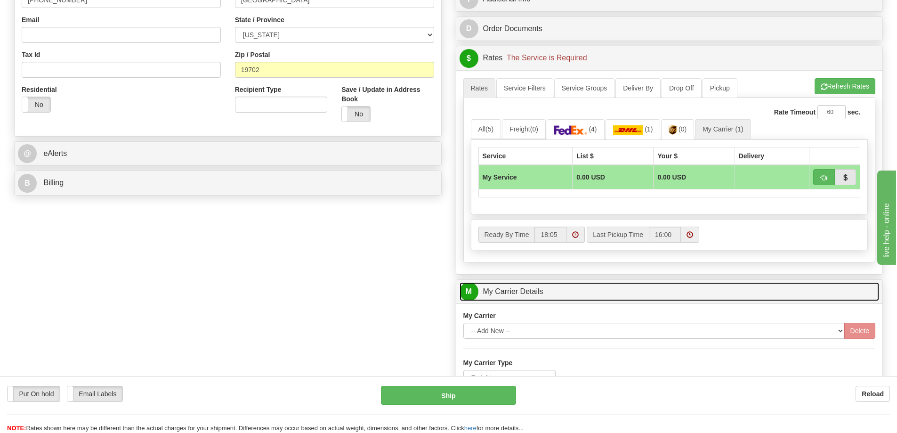
scroll to position [471, 0]
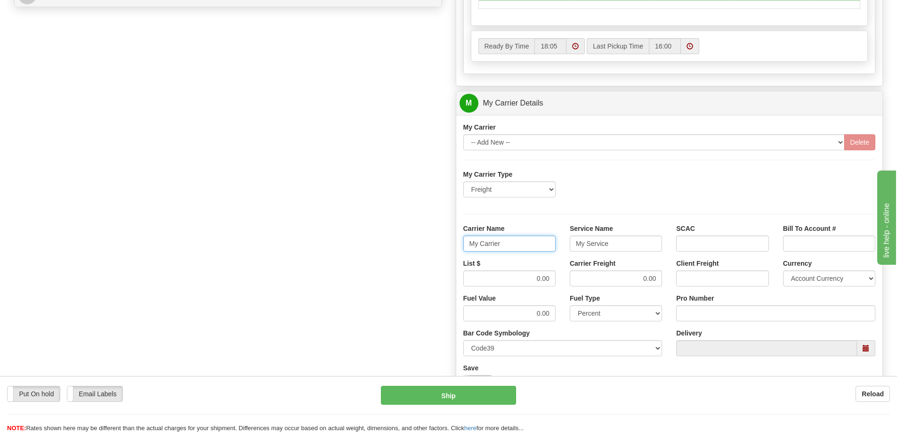
drag, startPoint x: 512, startPoint y: 245, endPoint x: 449, endPoint y: 255, distance: 62.9
click at [449, 255] on div "Customer Pricing 0.00 Markup % Discount % Flat Amount Per Pound Flat Amount Mar…" at bounding box center [670, 50] width 442 height 909
drag, startPoint x: 610, startPoint y: 244, endPoint x: 550, endPoint y: 252, distance: 60.8
click at [550, 252] on div "Carrier Name Service Name My Service SCAC Bill To Account #" at bounding box center [669, 241] width 427 height 35
drag, startPoint x: 505, startPoint y: 276, endPoint x: 551, endPoint y: 276, distance: 45.7
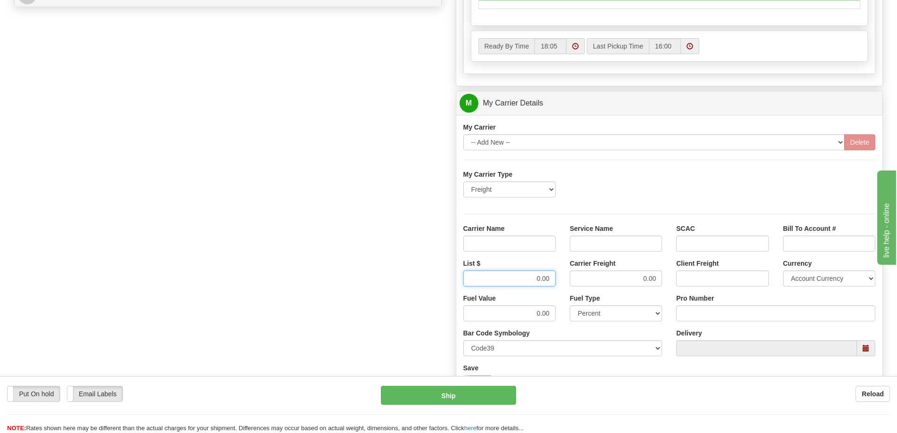
click at [551, 276] on input "0.00" at bounding box center [510, 278] width 92 height 16
drag, startPoint x: 632, startPoint y: 283, endPoint x: 665, endPoint y: 280, distance: 32.6
click at [665, 280] on div "Carrier Freight 0.00" at bounding box center [616, 276] width 106 height 35
click at [531, 282] on input "List $" at bounding box center [510, 278] width 92 height 16
type input "520"
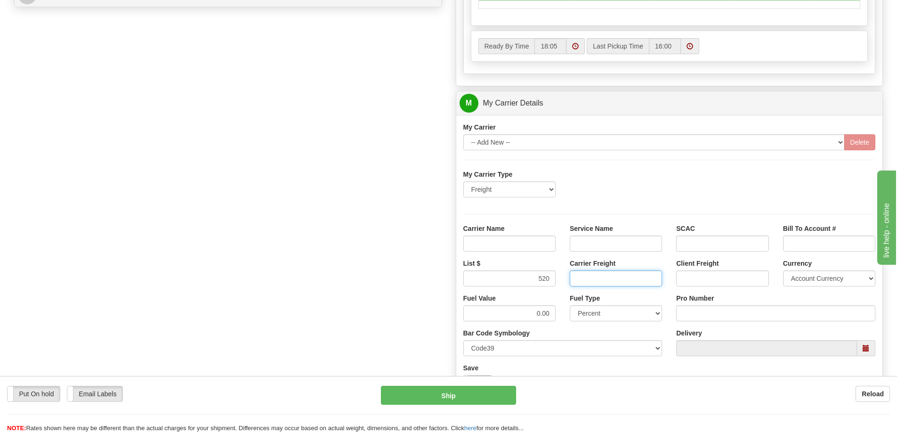
click at [585, 279] on input "Carrier Freight" at bounding box center [616, 278] width 92 height 16
type input "520"
click at [514, 239] on input "Carrier Name" at bounding box center [510, 244] width 92 height 16
type input "AVR"
click at [607, 239] on input "Service Name" at bounding box center [616, 244] width 92 height 16
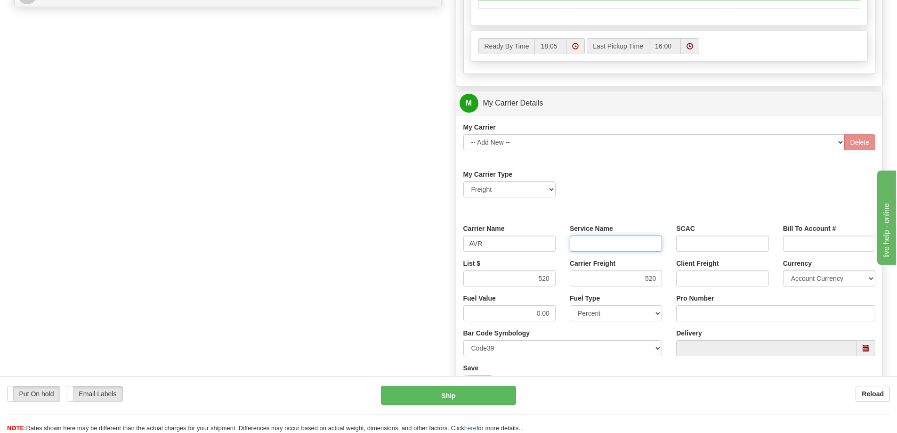
type input "LTL"
click at [737, 311] on input "Pro Number" at bounding box center [775, 313] width 199 height 16
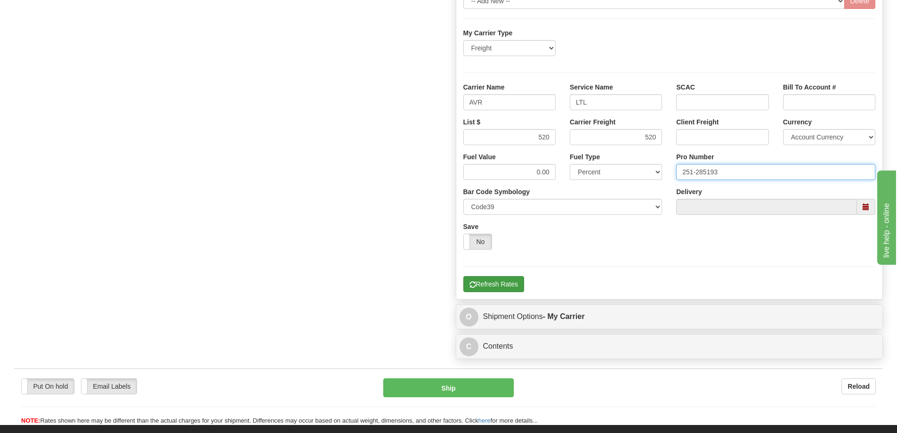
type input "251-285193"
click at [495, 287] on button "Refresh Rates" at bounding box center [494, 284] width 61 height 16
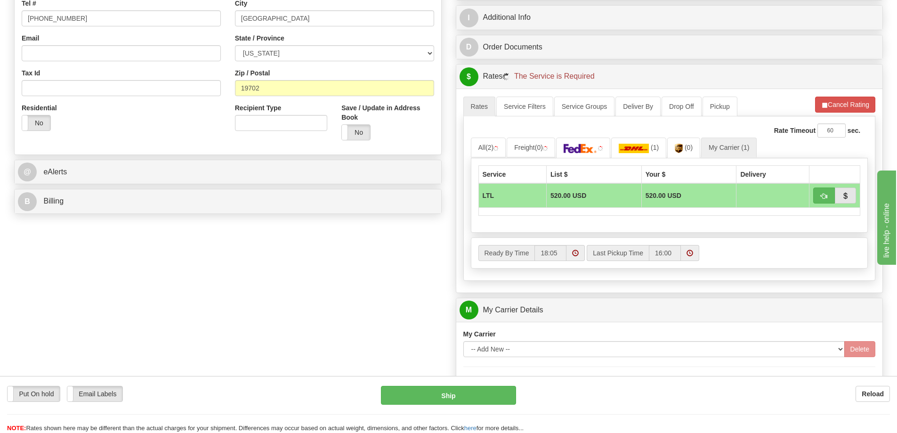
scroll to position [236, 0]
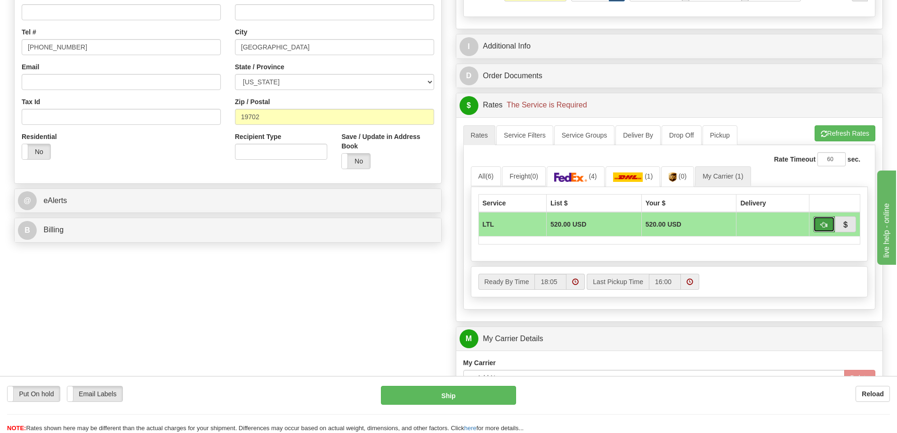
click at [831, 226] on button "button" at bounding box center [825, 224] width 22 height 16
type input "00"
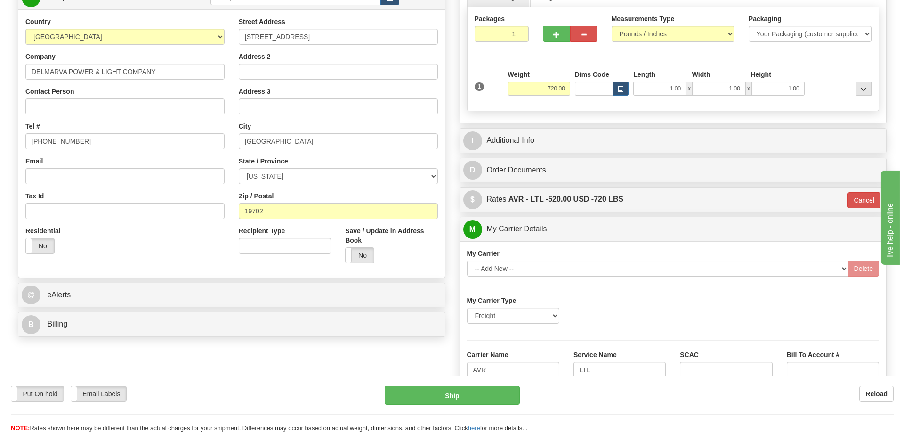
scroll to position [94, 0]
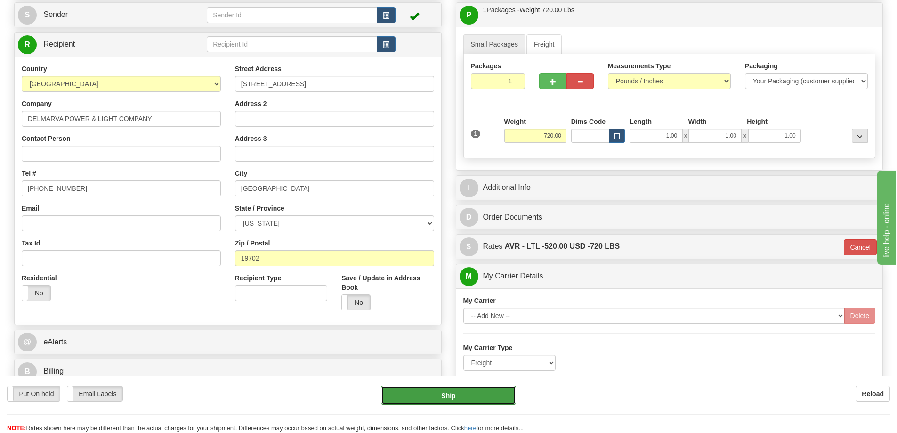
click at [455, 394] on button "Ship" at bounding box center [448, 395] width 135 height 19
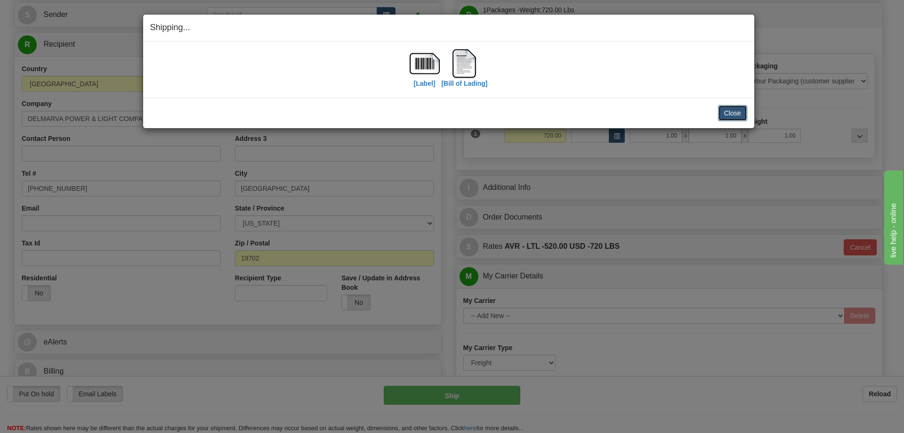
click at [739, 116] on button "Close" at bounding box center [732, 113] width 29 height 16
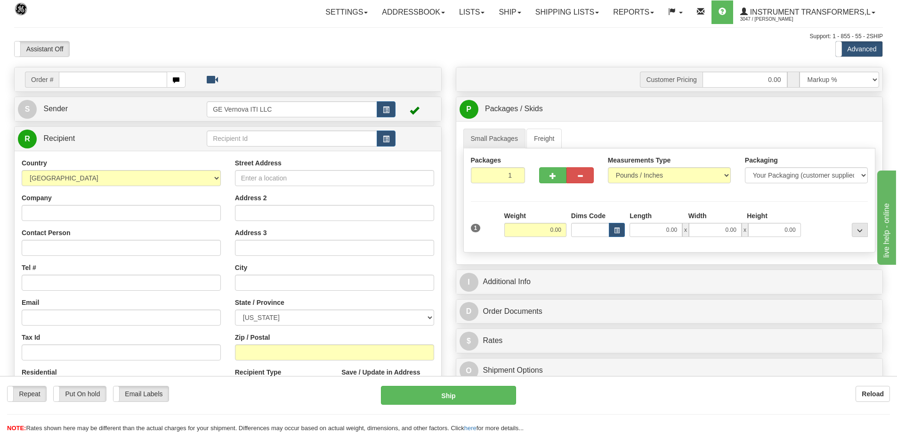
click at [145, 78] on input "text" at bounding box center [113, 80] width 108 height 16
type input "86702864"
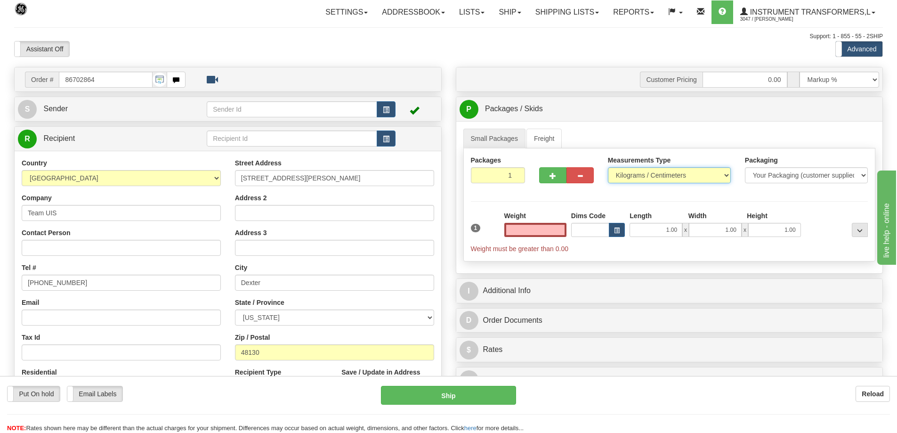
type input "0.00"
click at [659, 179] on select "Pounds / Inches Kilograms / Centimeters" at bounding box center [669, 175] width 123 height 16
select select "0"
click at [608, 167] on select "Pounds / Inches Kilograms / Centimeters" at bounding box center [669, 175] width 123 height 16
drag, startPoint x: 539, startPoint y: 225, endPoint x: 568, endPoint y: 220, distance: 29.1
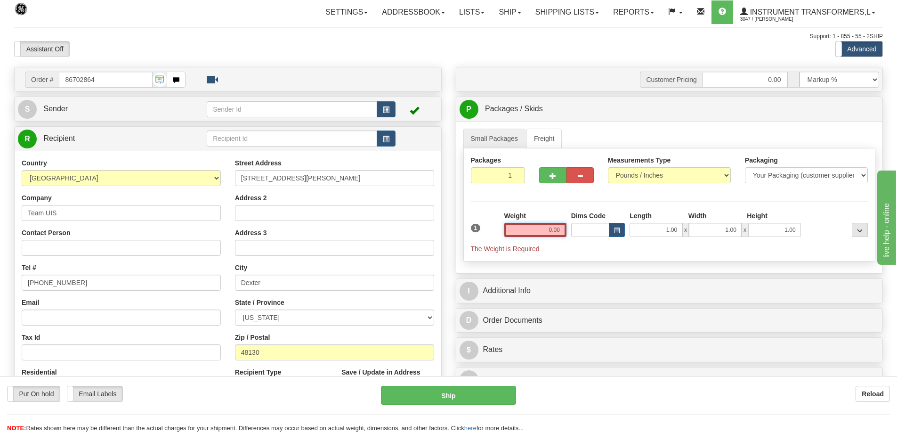
click at [568, 220] on div "Weight 0.00" at bounding box center [535, 227] width 67 height 33
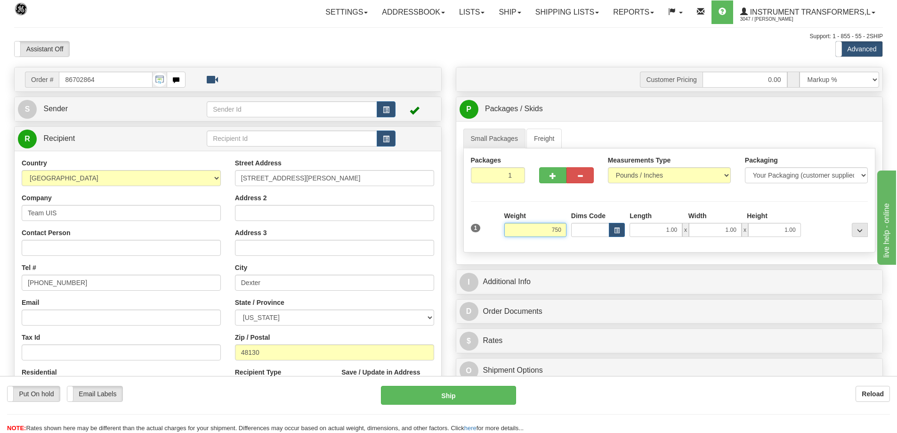
click button "Delete" at bounding box center [0, 0] width 0 height 0
type input "750.00"
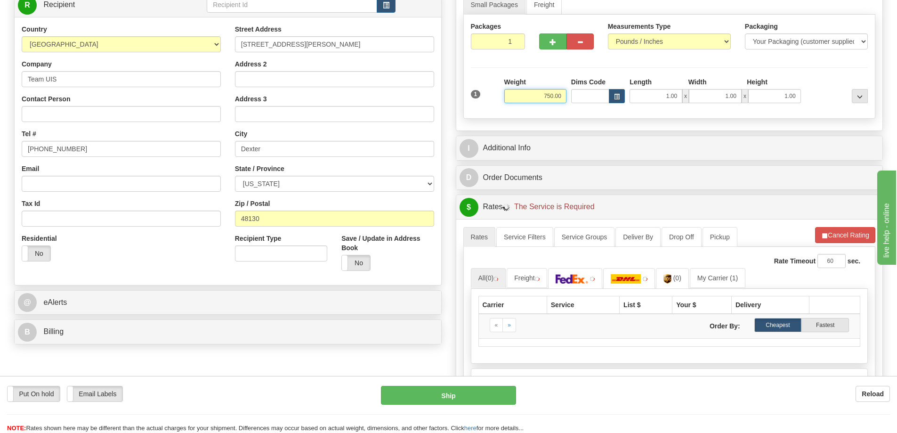
scroll to position [188, 0]
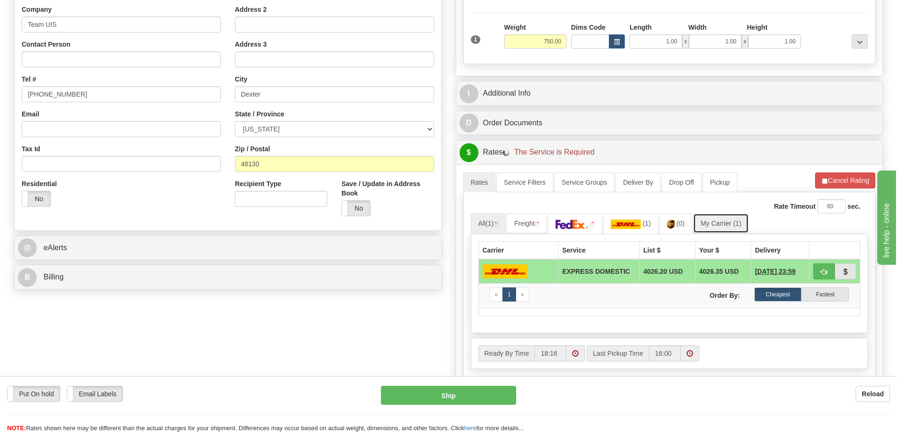
click at [732, 223] on link "My Carrier (1)" at bounding box center [721, 223] width 56 height 20
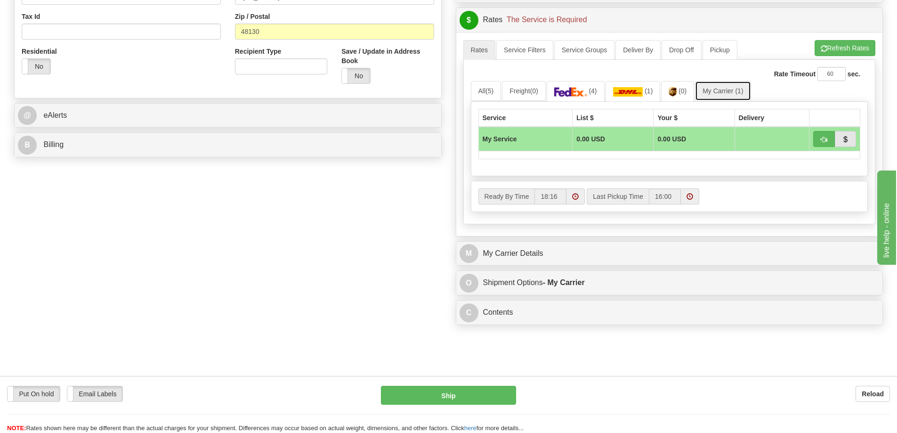
scroll to position [330, 0]
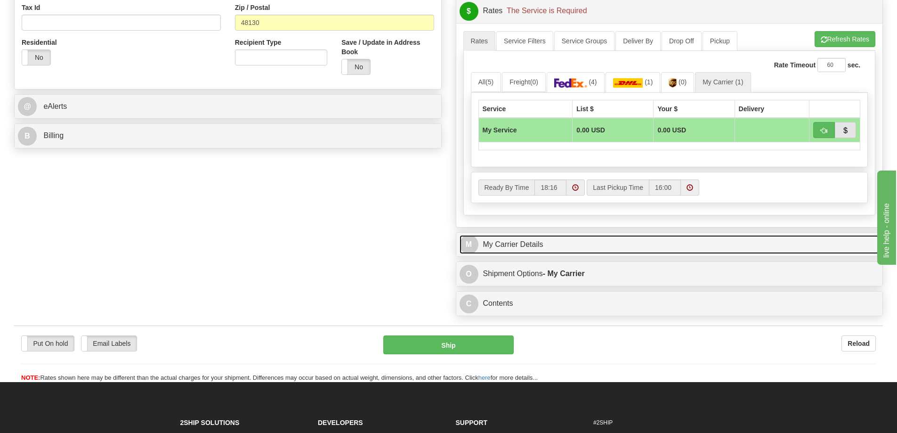
click at [532, 243] on link "M My Carrier Details" at bounding box center [670, 244] width 420 height 19
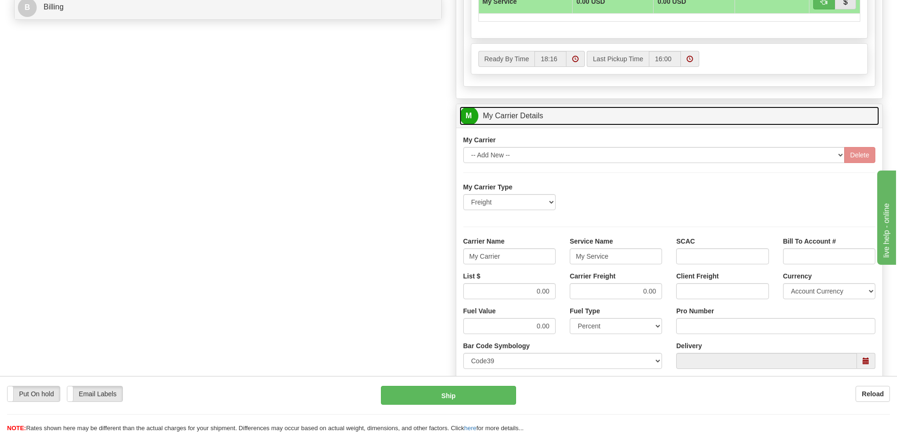
scroll to position [471, 0]
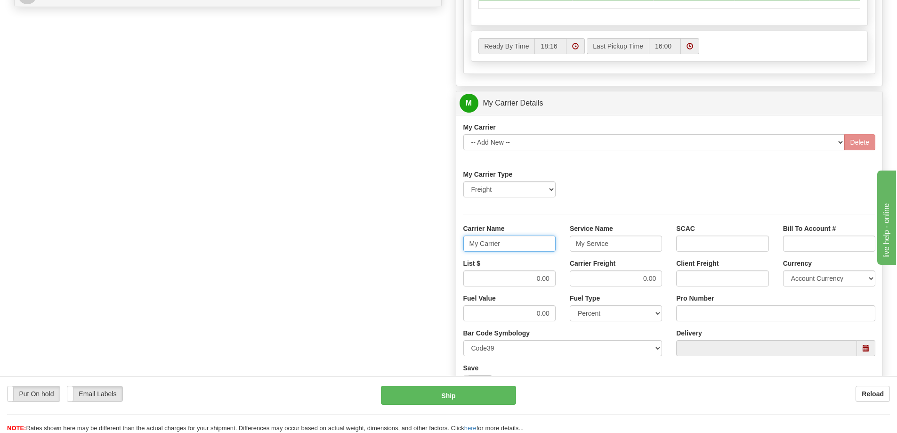
drag, startPoint x: 521, startPoint y: 238, endPoint x: 422, endPoint y: 250, distance: 99.7
click at [422, 250] on div "Order # 86702864 S Sender" at bounding box center [448, 50] width 883 height 909
drag, startPoint x: 624, startPoint y: 247, endPoint x: 487, endPoint y: 247, distance: 137.6
click at [487, 247] on div "Carrier Name Service Name My Service SCAC Bill To Account #" at bounding box center [669, 241] width 427 height 35
drag, startPoint x: 553, startPoint y: 276, endPoint x: 505, endPoint y: 284, distance: 48.7
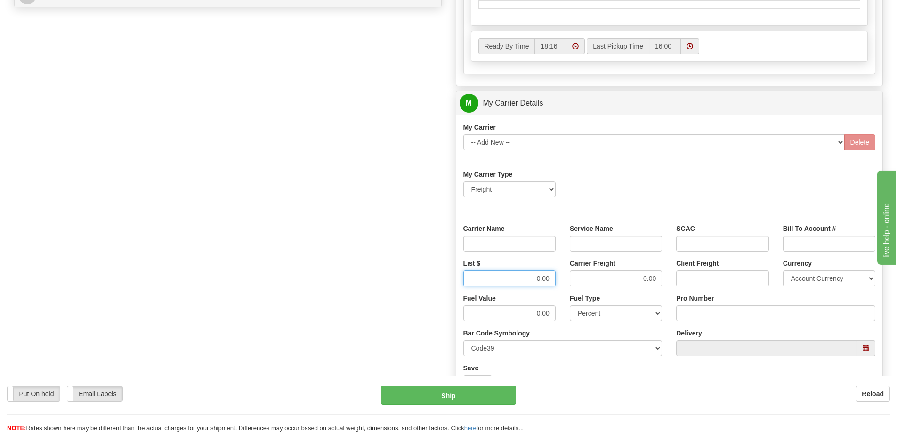
click at [505, 284] on input "0.00" at bounding box center [510, 278] width 92 height 16
drag, startPoint x: 655, startPoint y: 279, endPoint x: 637, endPoint y: 282, distance: 17.7
click at [637, 282] on input "0.00" at bounding box center [616, 278] width 92 height 16
click at [640, 281] on input "Carrier Freight" at bounding box center [616, 278] width 92 height 16
type input "520"
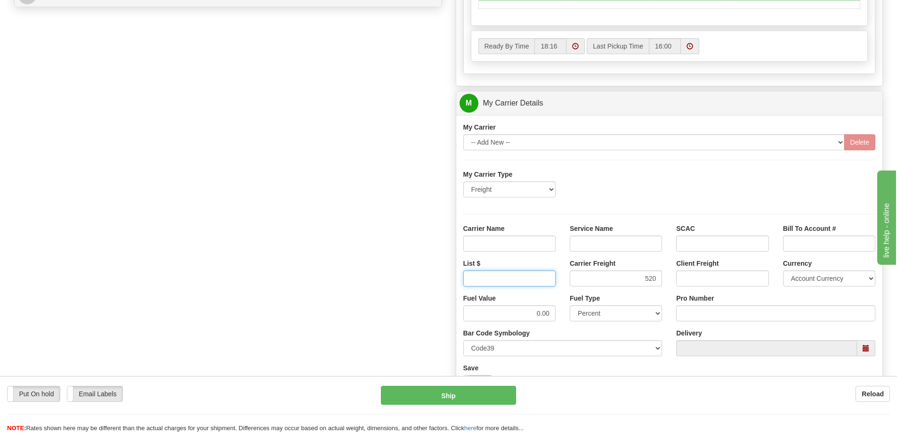
click at [530, 277] on input "List $" at bounding box center [510, 278] width 92 height 16
type input "520"
click at [535, 242] on input "Carrier Name" at bounding box center [510, 244] width 92 height 16
type input "AVR"
click at [623, 242] on input "Service Name" at bounding box center [616, 244] width 92 height 16
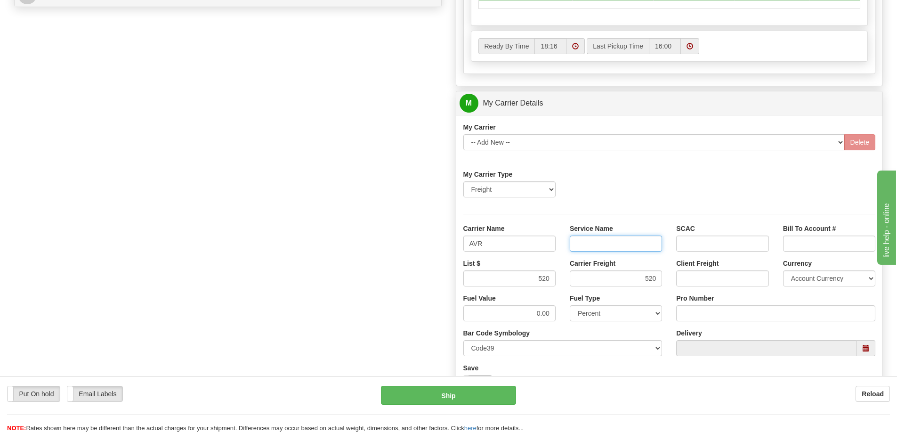
type input "LTL"
click at [693, 307] on input "Pro Number" at bounding box center [775, 313] width 199 height 16
type input "0760161670"
click button "Delete" at bounding box center [0, 0] width 0 height 0
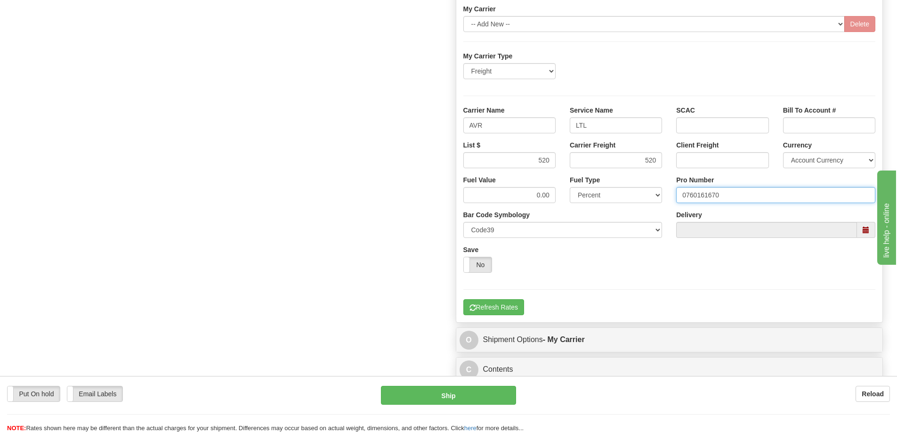
scroll to position [659, 0]
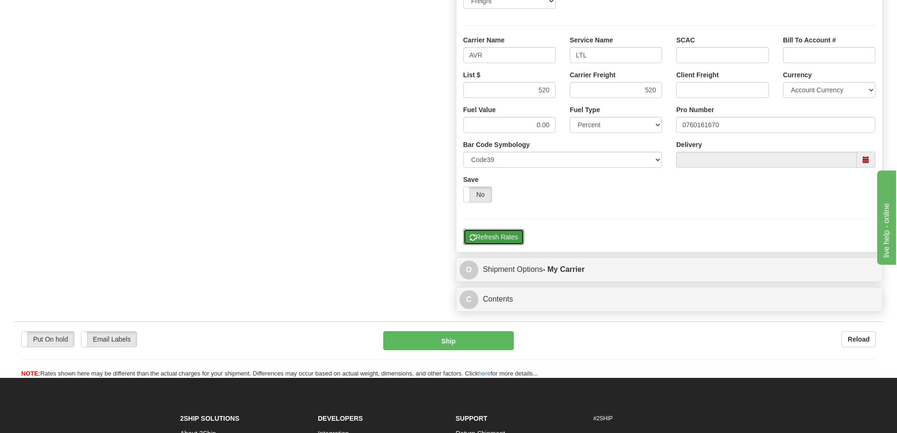
click at [490, 237] on button "Refresh Rates" at bounding box center [494, 237] width 61 height 16
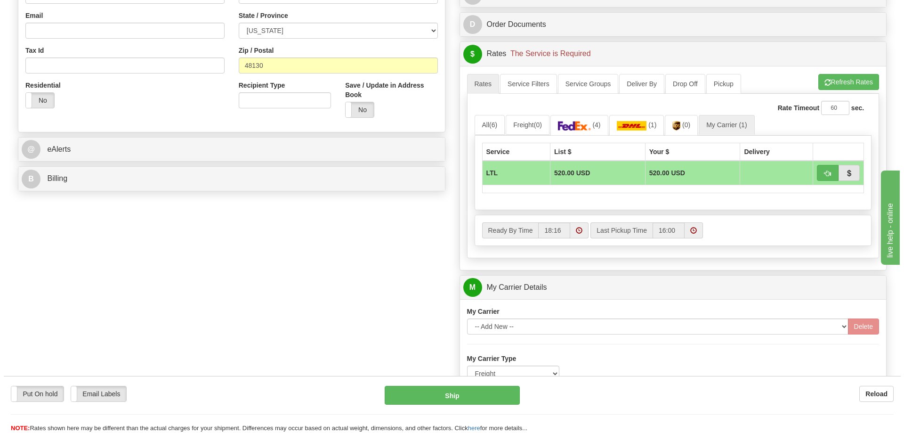
scroll to position [283, 0]
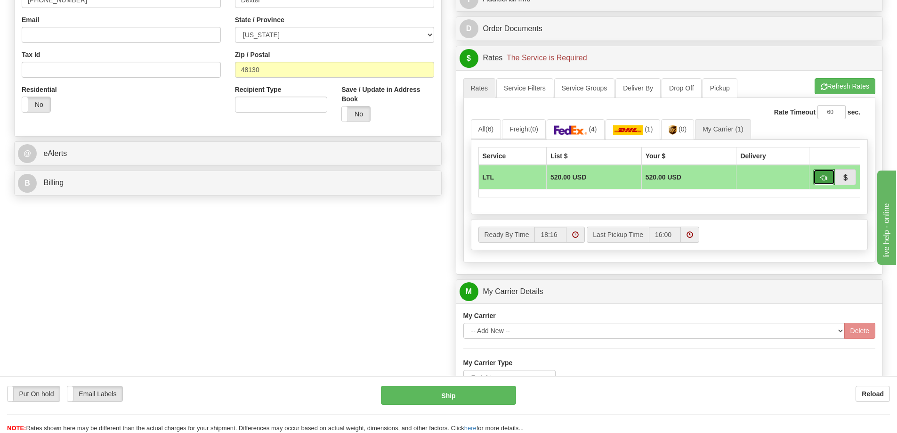
click at [825, 176] on span "button" at bounding box center [824, 178] width 7 height 6
type input "00"
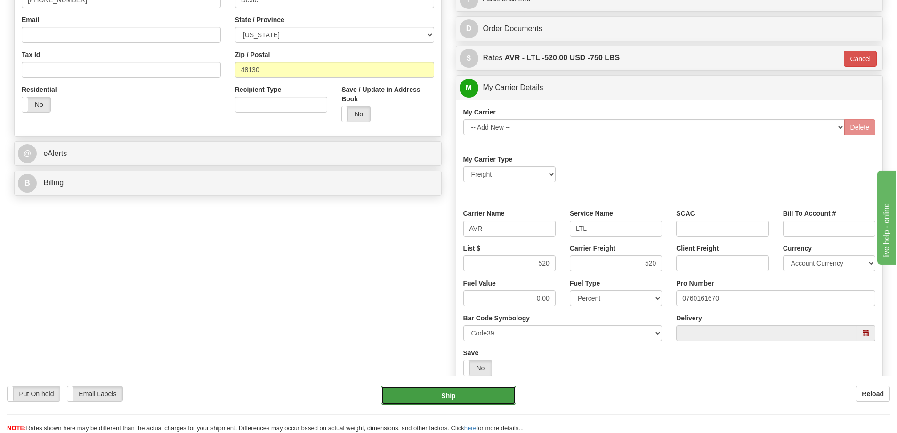
click at [461, 399] on button "Ship" at bounding box center [448, 395] width 135 height 19
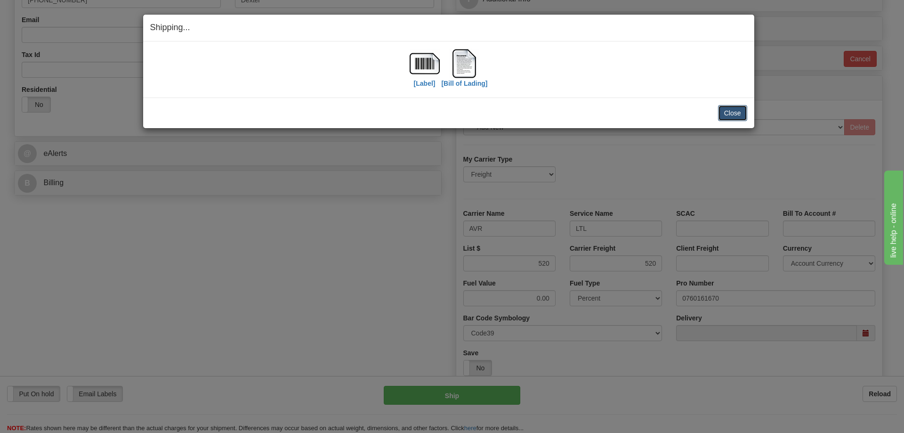
click at [742, 111] on button "Close" at bounding box center [732, 113] width 29 height 16
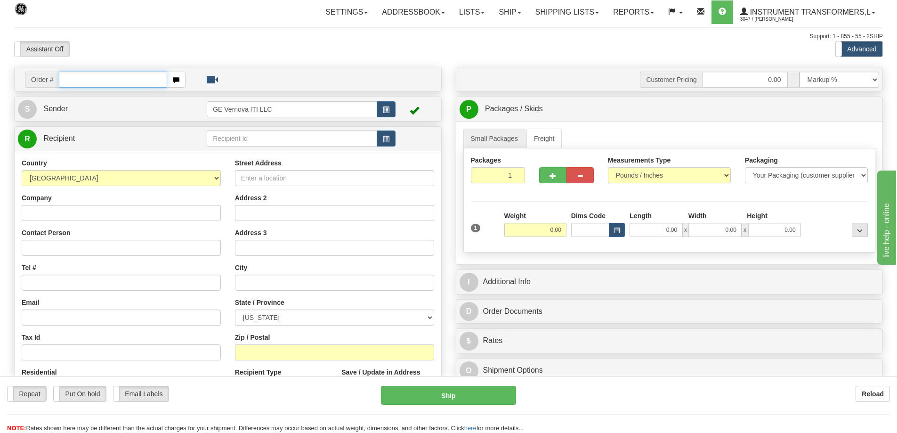
click at [85, 80] on input "text" at bounding box center [113, 80] width 108 height 16
type input "86702868"
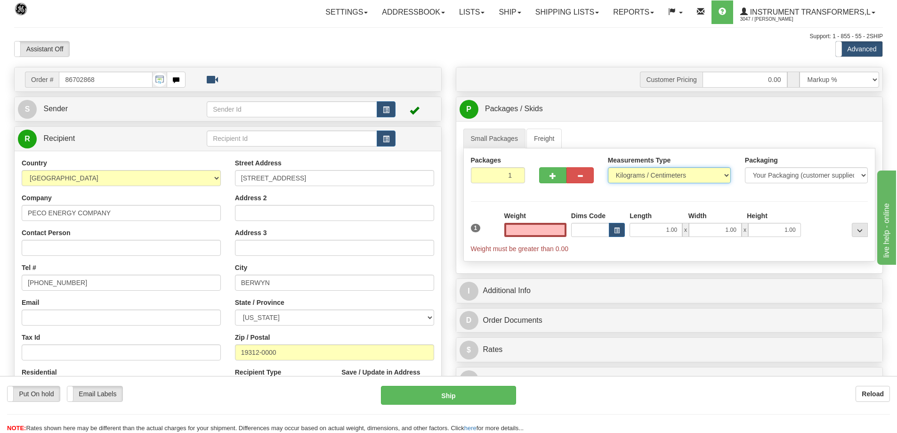
type input "0.00"
click at [658, 172] on select "Pounds / Inches Kilograms / Centimeters" at bounding box center [669, 175] width 123 height 16
select select "0"
click at [608, 167] on select "Pounds / Inches Kilograms / Centimeters" at bounding box center [669, 175] width 123 height 16
drag, startPoint x: 565, startPoint y: 227, endPoint x: 512, endPoint y: 235, distance: 53.4
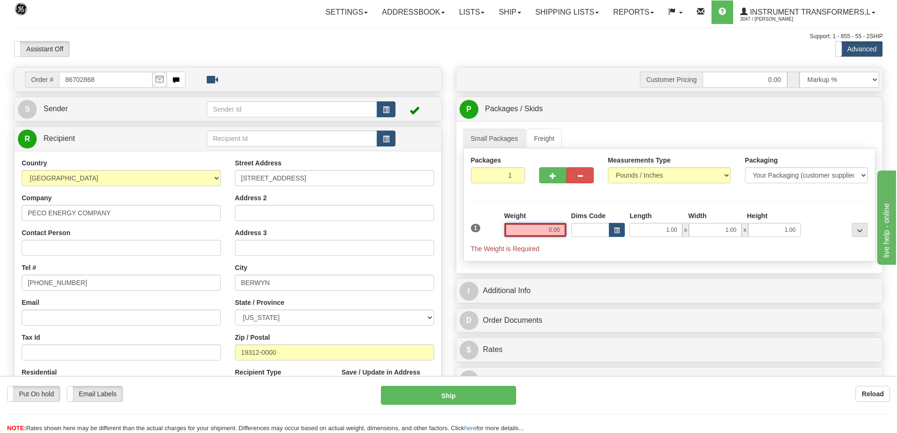
click at [512, 235] on input "0.00" at bounding box center [536, 230] width 62 height 14
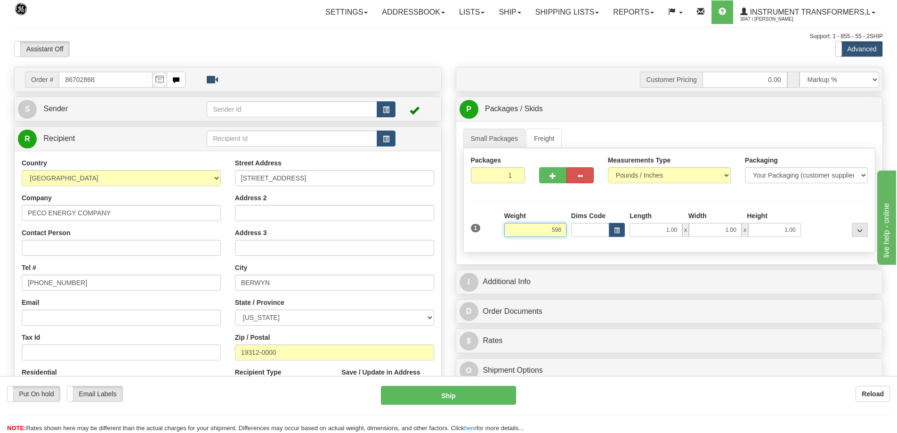
click button "Delete" at bounding box center [0, 0] width 0 height 0
type input "598.00"
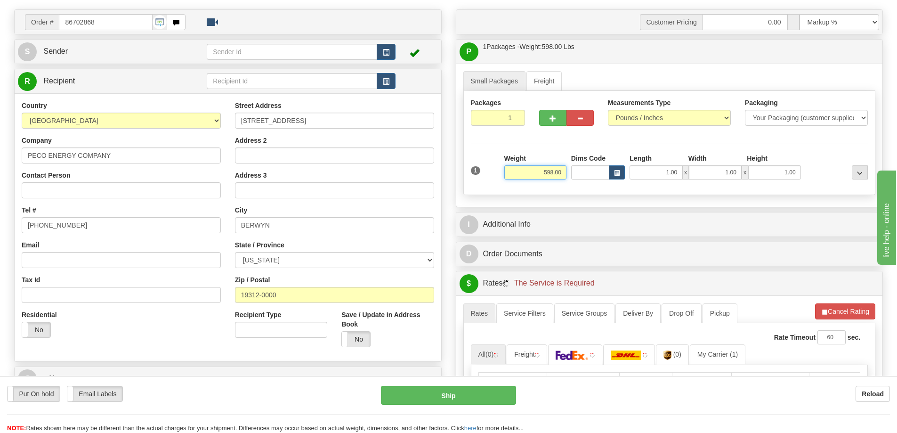
scroll to position [188, 0]
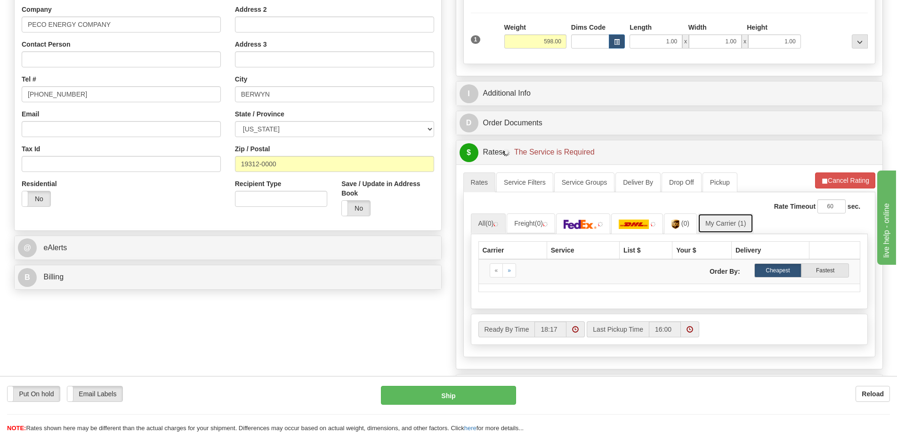
click at [732, 227] on link "My Carrier (1)" at bounding box center [726, 223] width 56 height 20
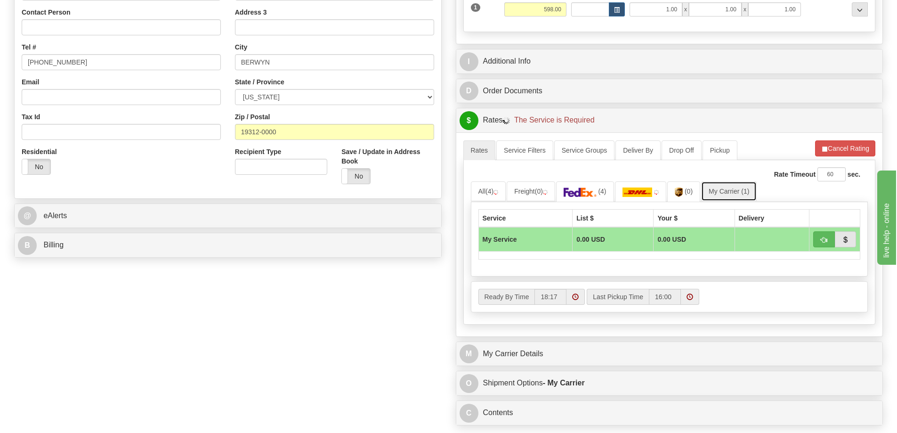
scroll to position [377, 0]
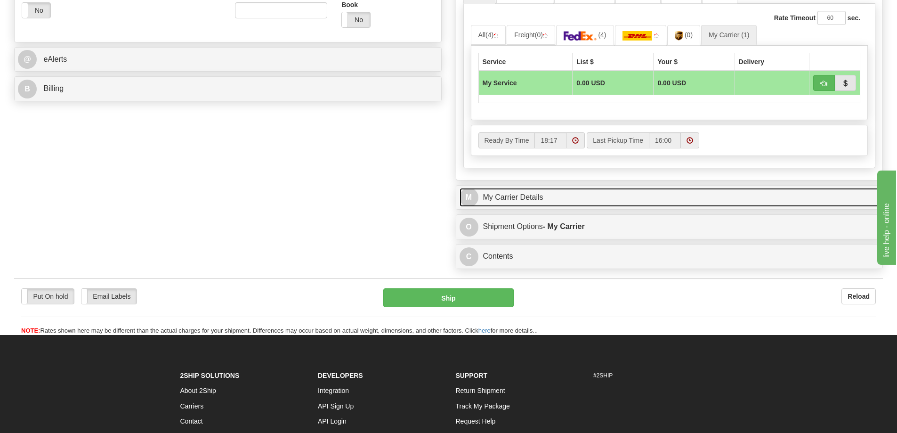
click at [539, 195] on link "M My Carrier Details" at bounding box center [670, 197] width 420 height 19
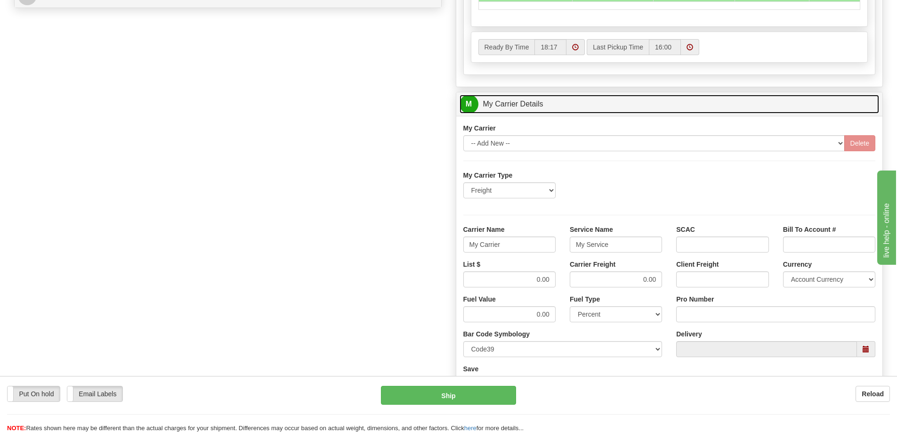
scroll to position [471, 0]
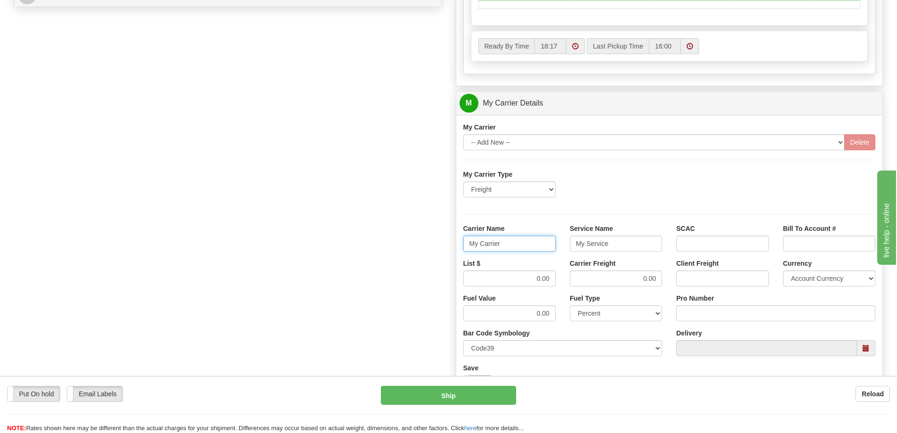
drag, startPoint x: 512, startPoint y: 236, endPoint x: 469, endPoint y: 248, distance: 44.3
click at [469, 248] on input "My Carrier" at bounding box center [510, 244] width 92 height 16
drag, startPoint x: 618, startPoint y: 244, endPoint x: 589, endPoint y: 252, distance: 29.1
click at [574, 245] on input "My Service" at bounding box center [616, 244] width 92 height 16
drag, startPoint x: 659, startPoint y: 280, endPoint x: 613, endPoint y: 283, distance: 46.3
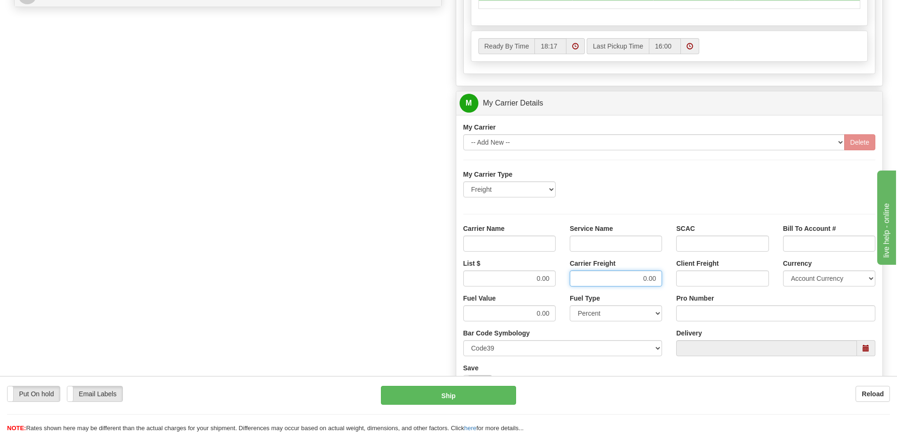
click at [629, 282] on input "0.00" at bounding box center [616, 278] width 92 height 16
drag, startPoint x: 554, startPoint y: 278, endPoint x: 501, endPoint y: 281, distance: 52.8
click at [501, 281] on input "0.00" at bounding box center [510, 278] width 92 height 16
click at [528, 278] on input "List $" at bounding box center [510, 278] width 92 height 16
type input "400"
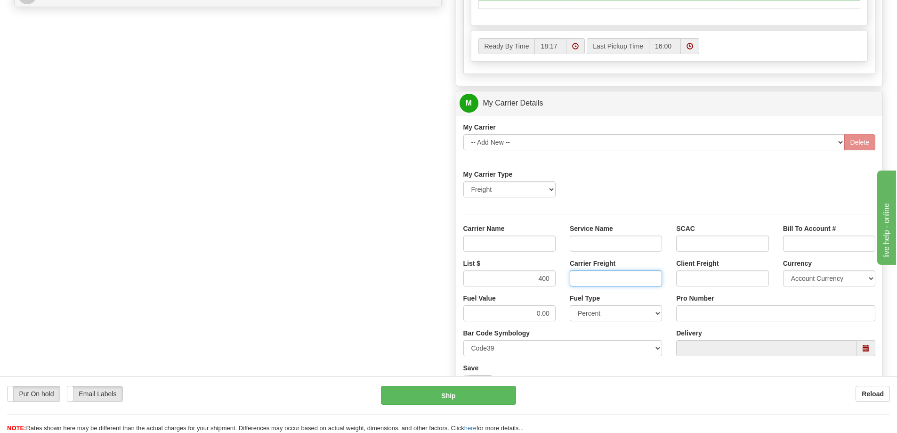
click at [602, 279] on input "Carrier Freight" at bounding box center [616, 278] width 92 height 16
type input "350"
click at [547, 277] on input "400" at bounding box center [510, 278] width 92 height 16
drag, startPoint x: 550, startPoint y: 279, endPoint x: 516, endPoint y: 277, distance: 33.9
click at [516, 277] on input "400" at bounding box center [510, 278] width 92 height 16
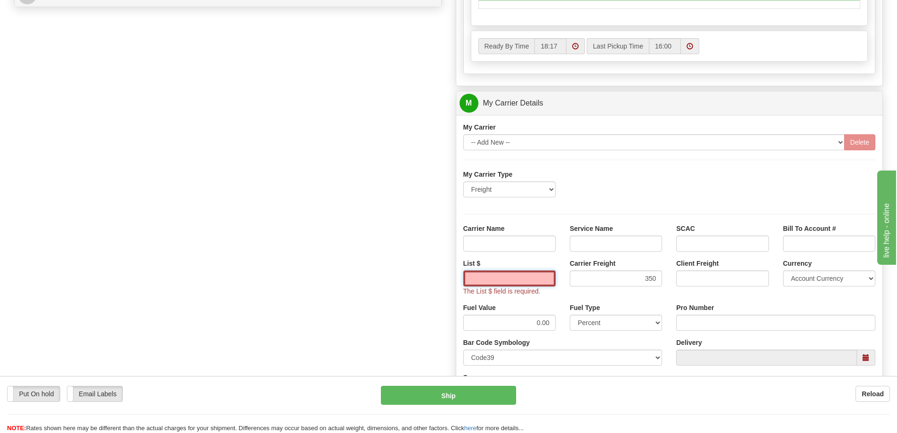
click at [545, 277] on input "List $" at bounding box center [510, 278] width 92 height 16
type input "350"
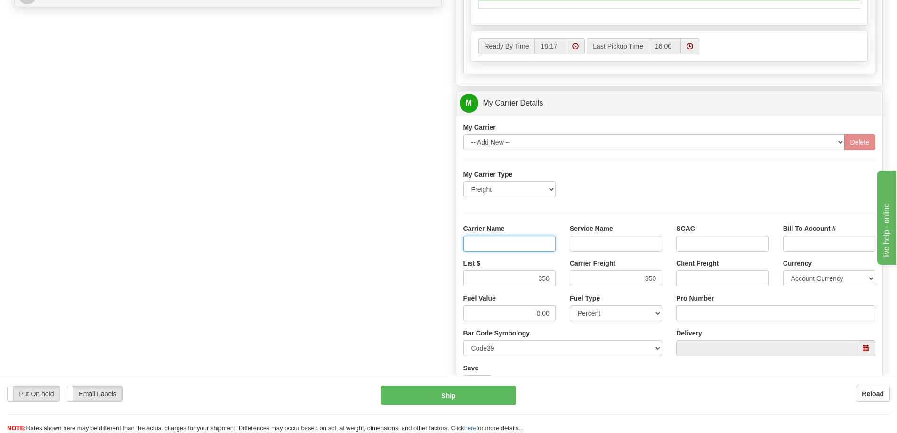
click at [517, 243] on input "Carrier Name" at bounding box center [510, 244] width 92 height 16
type input "AVR"
drag, startPoint x: 580, startPoint y: 240, endPoint x: 584, endPoint y: 248, distance: 9.3
click at [580, 240] on input "Service Name" at bounding box center [616, 244] width 92 height 16
type input "LTL"
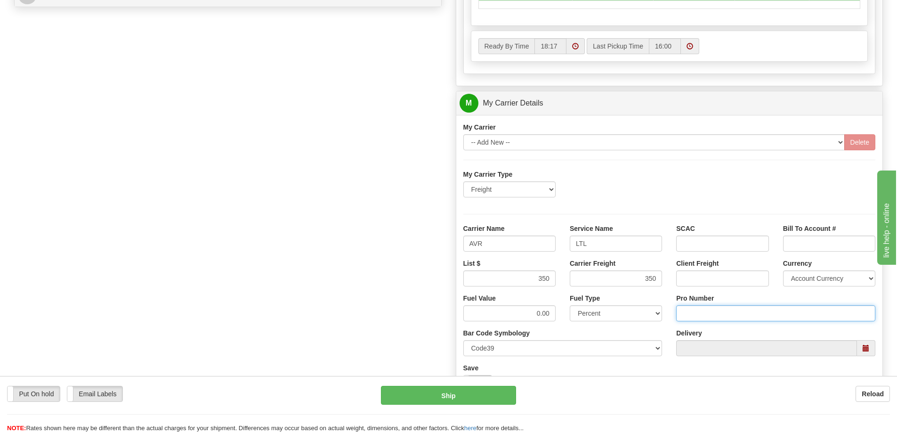
click at [686, 309] on input "Pro Number" at bounding box center [775, 313] width 199 height 16
type input "251-285204"
click button "Delete" at bounding box center [0, 0] width 0 height 0
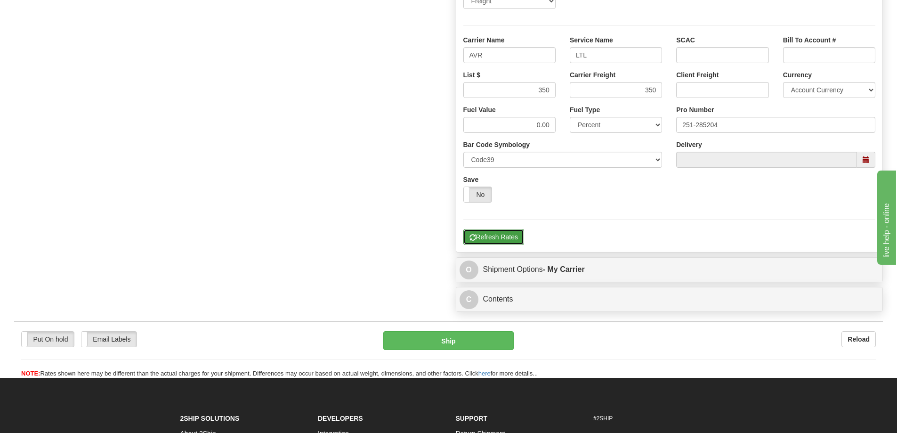
click at [504, 236] on button "Refresh Rates" at bounding box center [494, 237] width 61 height 16
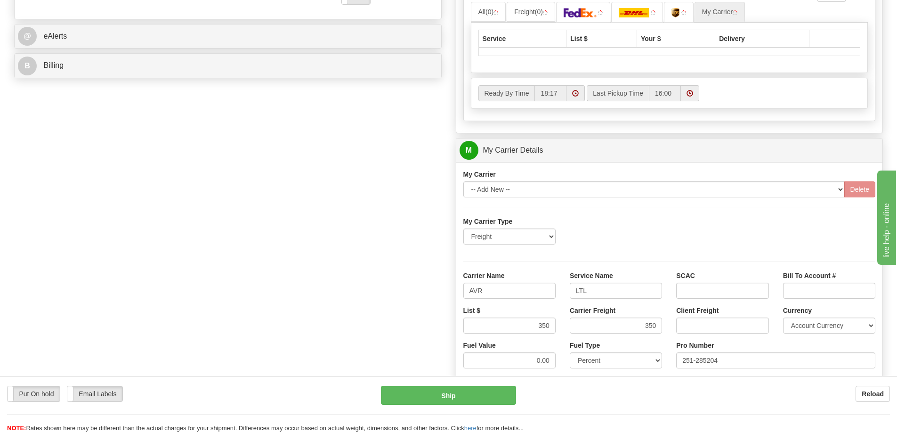
scroll to position [306, 0]
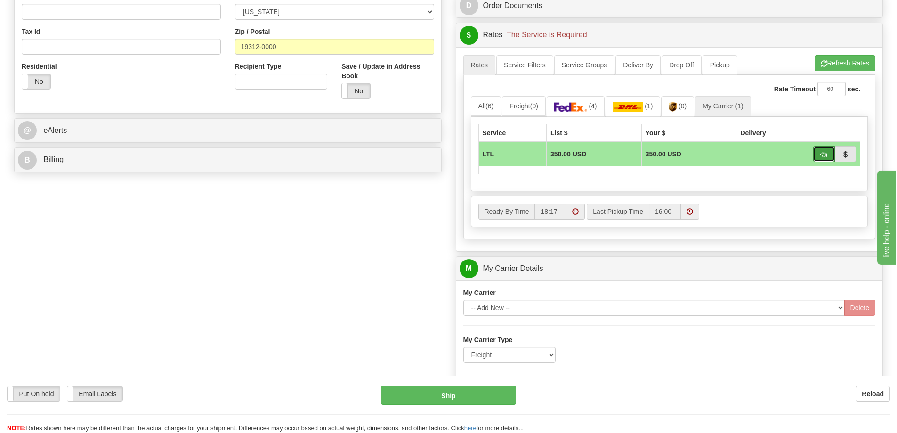
click at [821, 151] on button "button" at bounding box center [825, 154] width 22 height 16
type input "00"
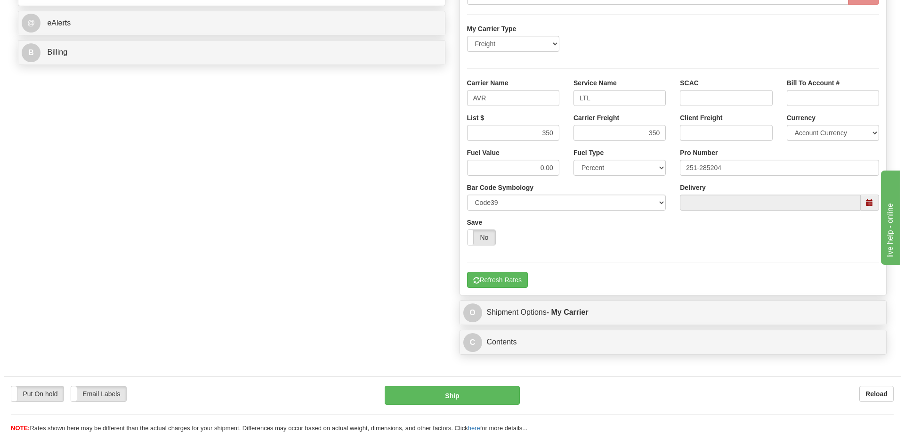
scroll to position [447, 0]
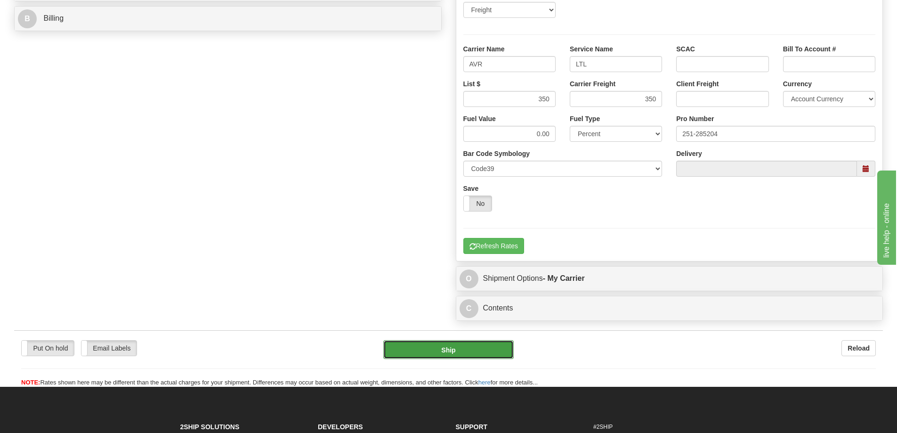
click at [471, 344] on button "Ship" at bounding box center [448, 349] width 130 height 19
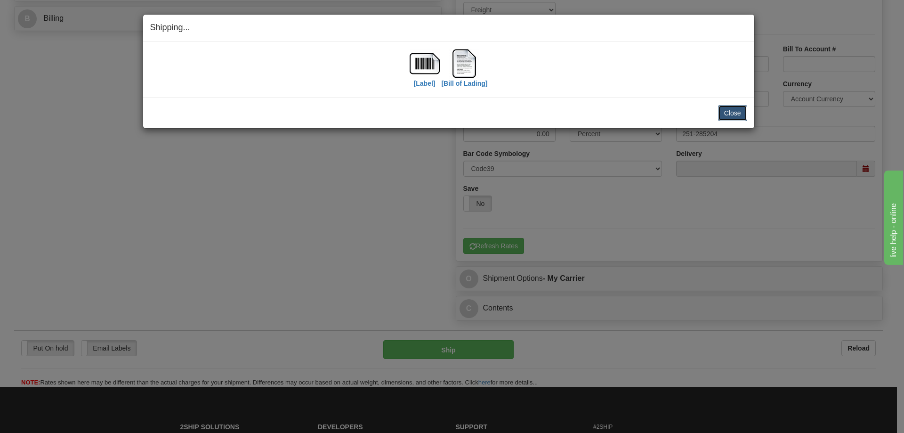
click at [734, 114] on button "Close" at bounding box center [732, 113] width 29 height 16
